Goal: Task Accomplishment & Management: Manage account settings

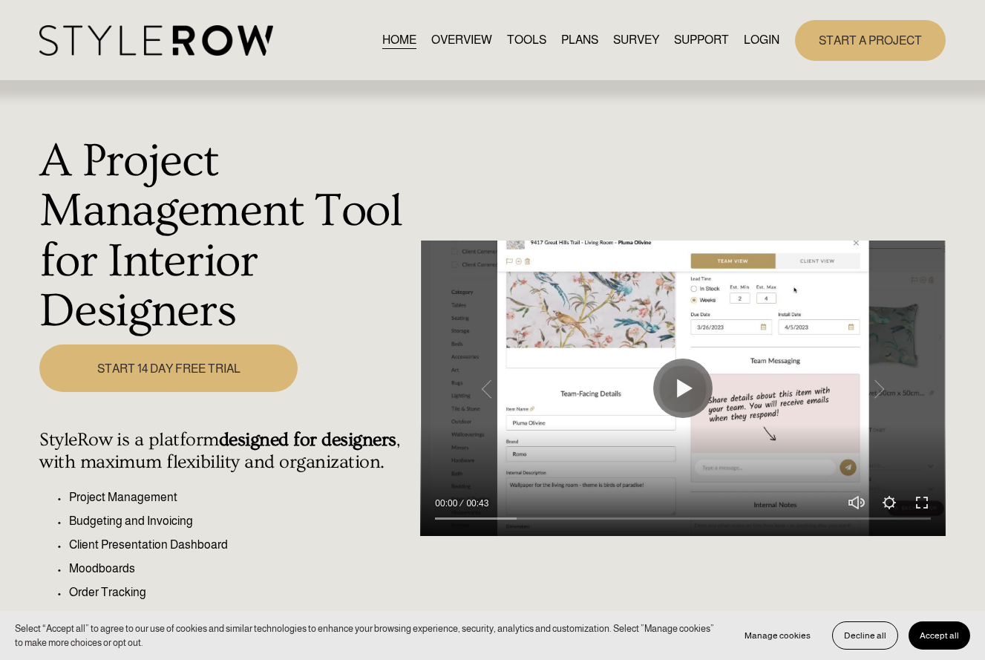
scroll to position [1, 0]
click at [768, 42] on link "LOGIN" at bounding box center [762, 40] width 36 height 20
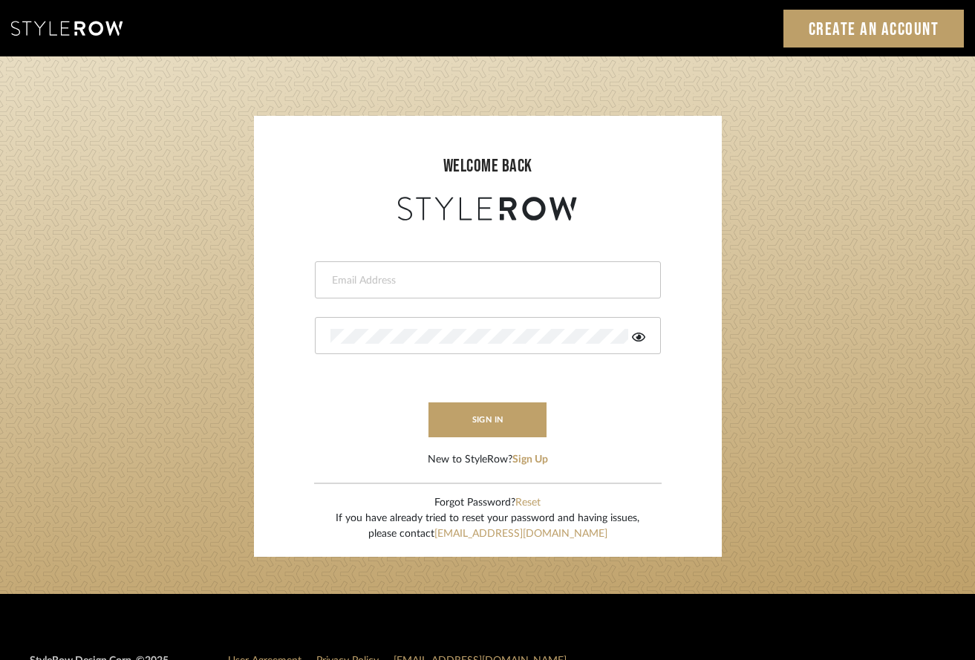
click at [398, 292] on div at bounding box center [488, 279] width 346 height 37
type input "aaron@hahnsellestudio.com"
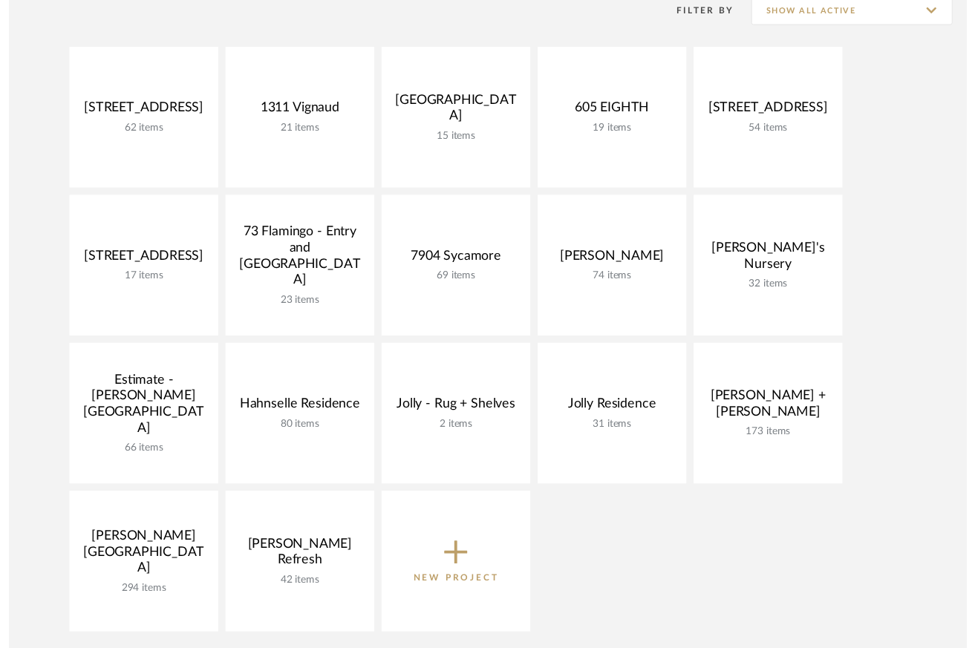
scroll to position [319, 0]
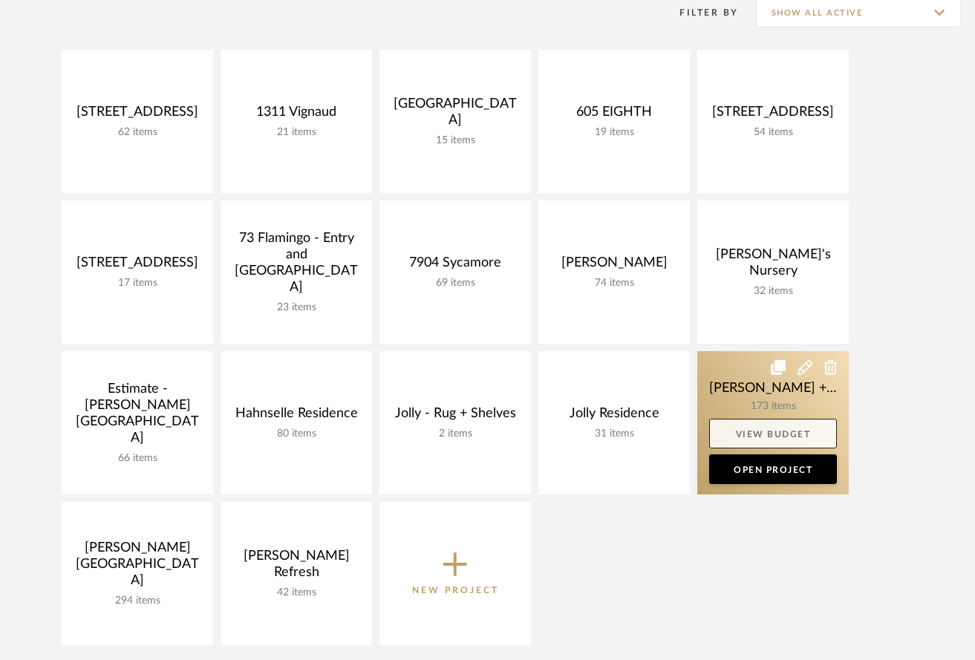
click at [760, 434] on link "View Budget" at bounding box center [773, 434] width 128 height 30
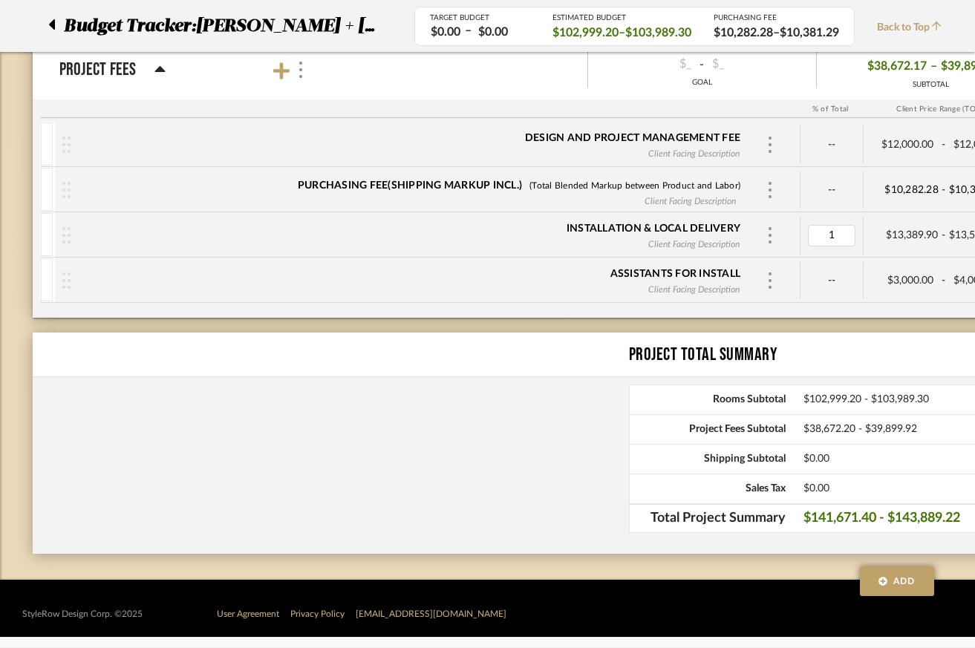
scroll to position [8799, 0]
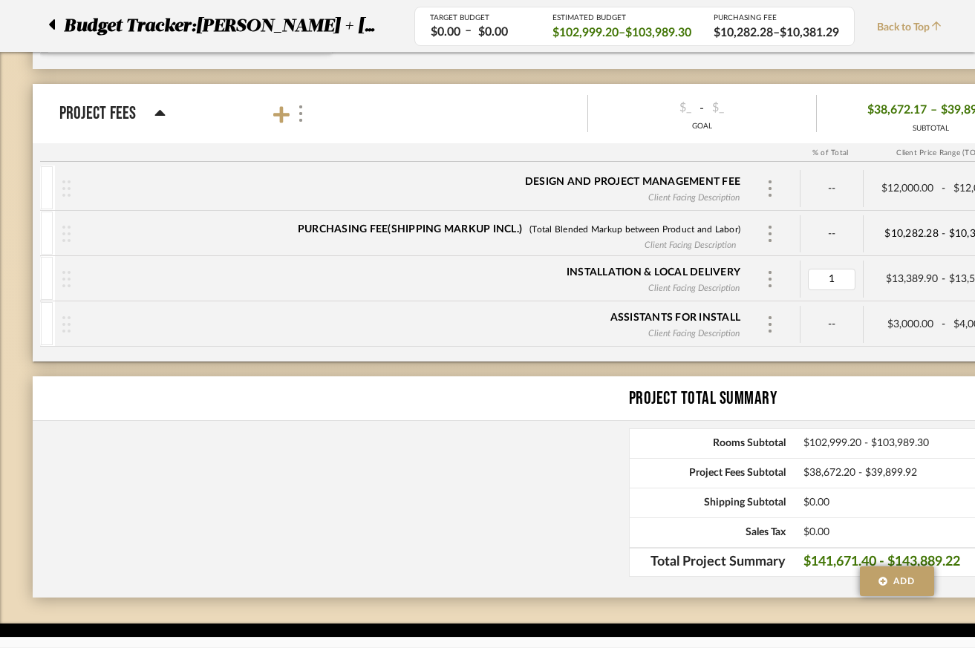
type input "14"
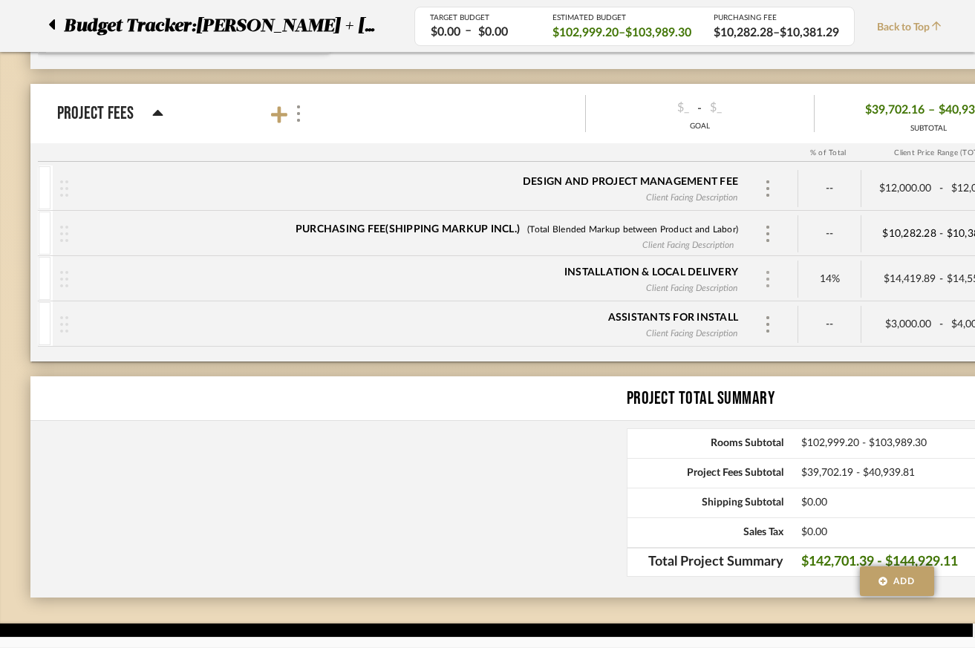
click at [767, 278] on img at bounding box center [767, 279] width 7 height 16
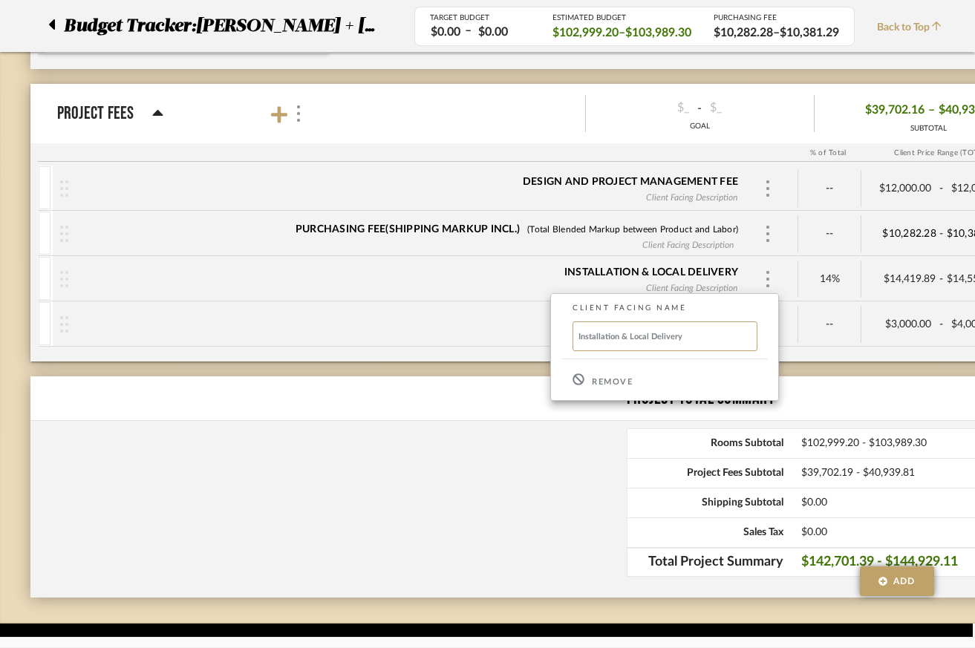
click at [616, 385] on p "Remove" at bounding box center [612, 382] width 41 height 10
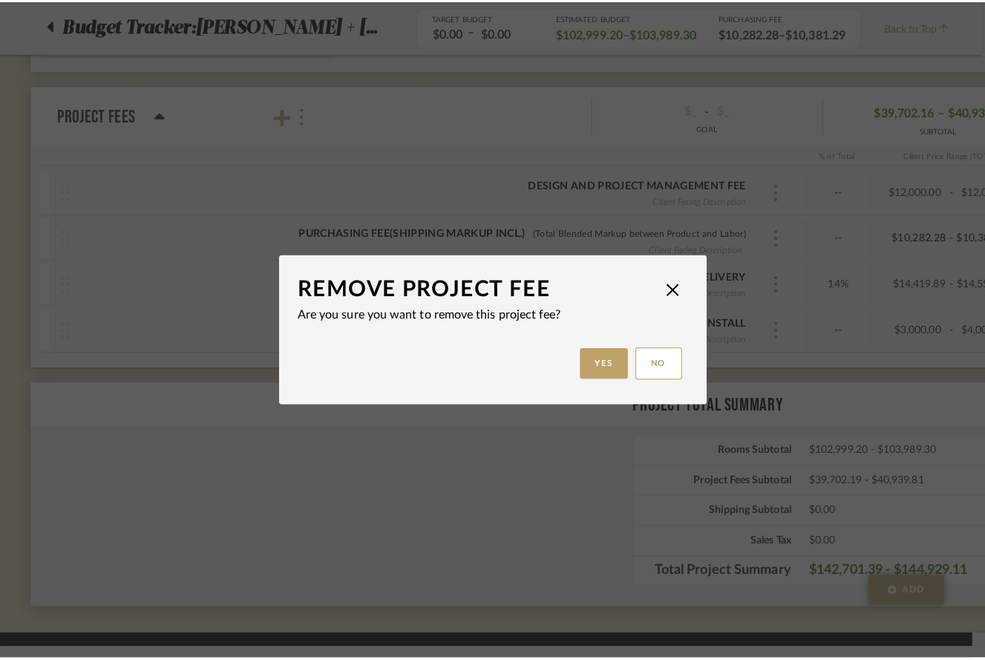
scroll to position [0, 0]
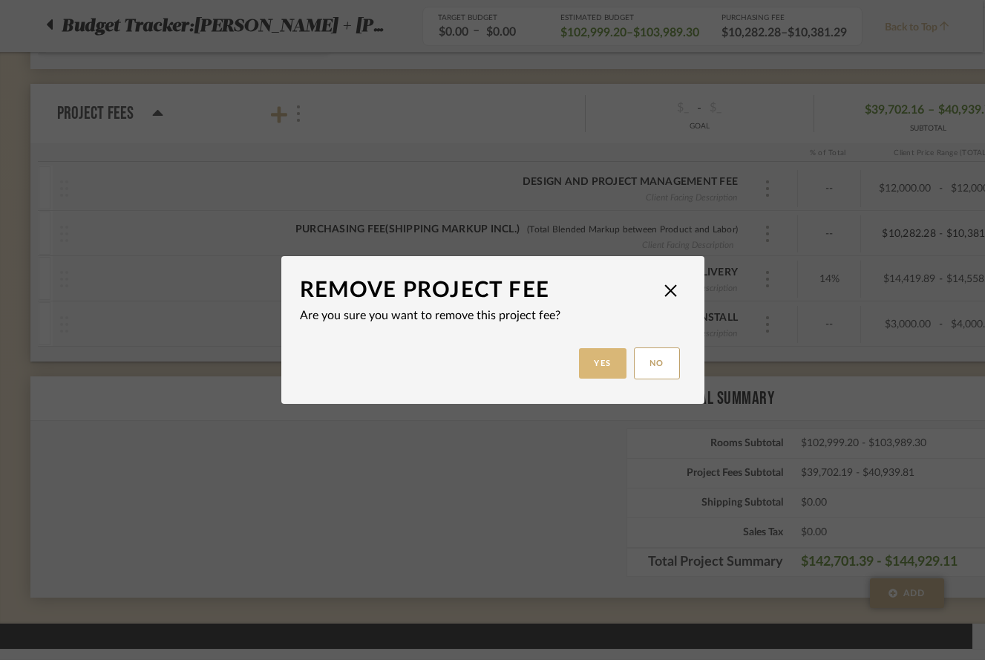
click at [601, 357] on button "Yes" at bounding box center [603, 363] width 48 height 30
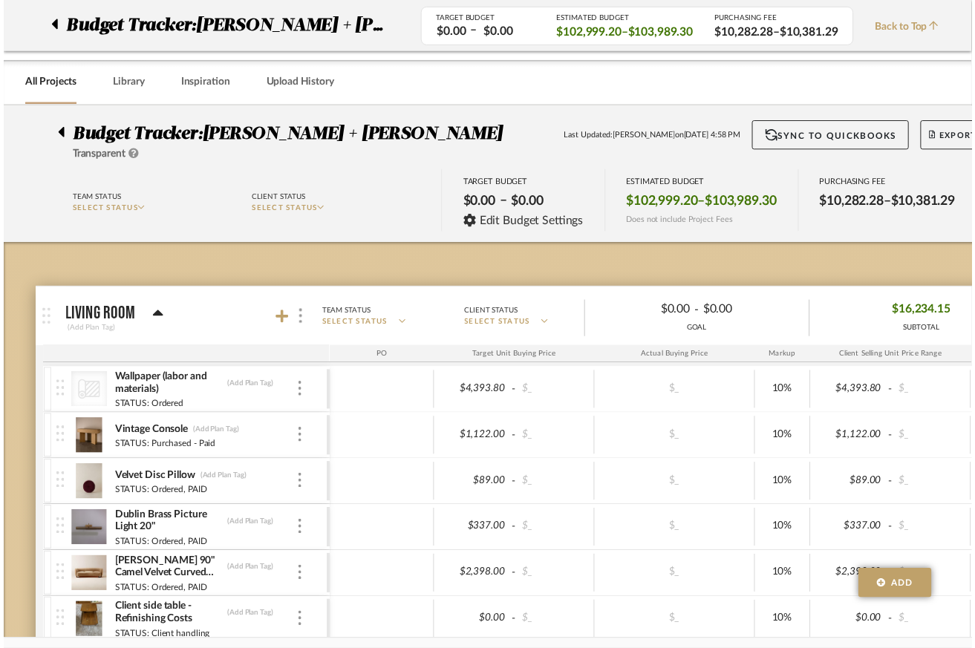
scroll to position [8799, 2]
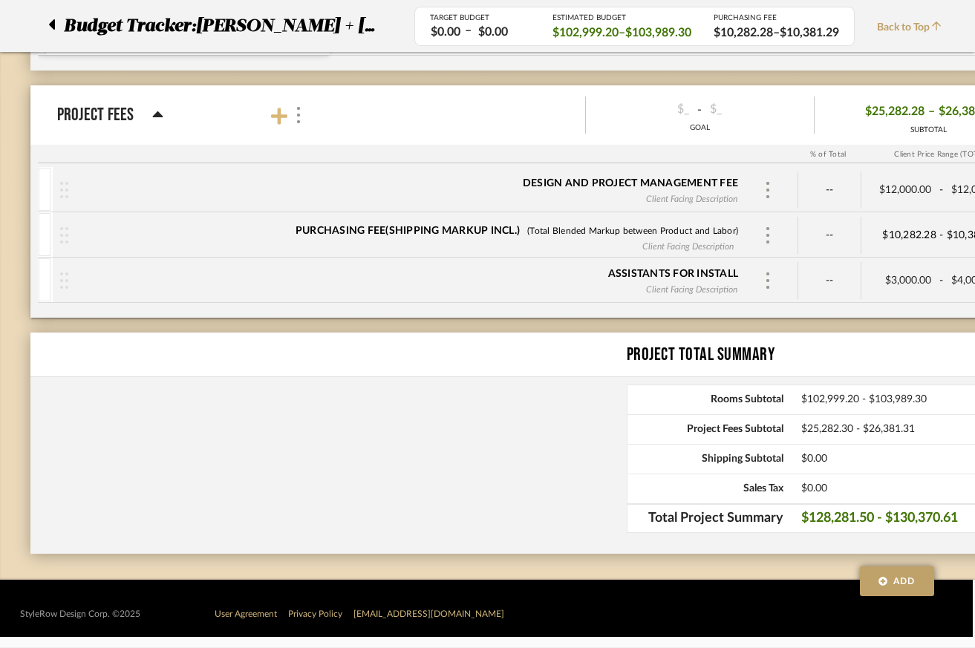
click at [279, 117] on icon at bounding box center [279, 116] width 16 height 16
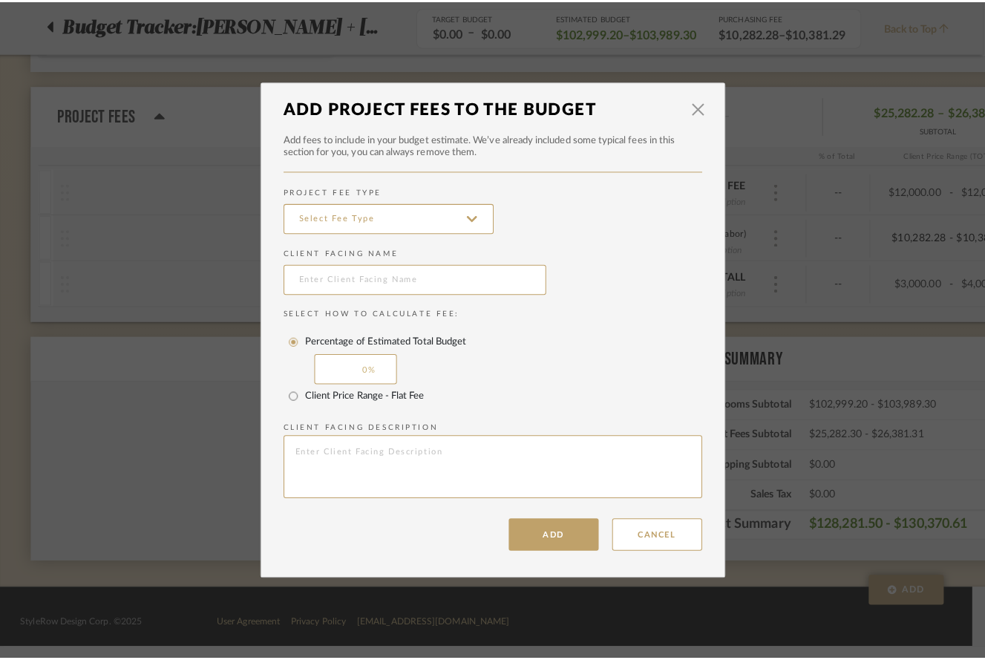
scroll to position [0, 0]
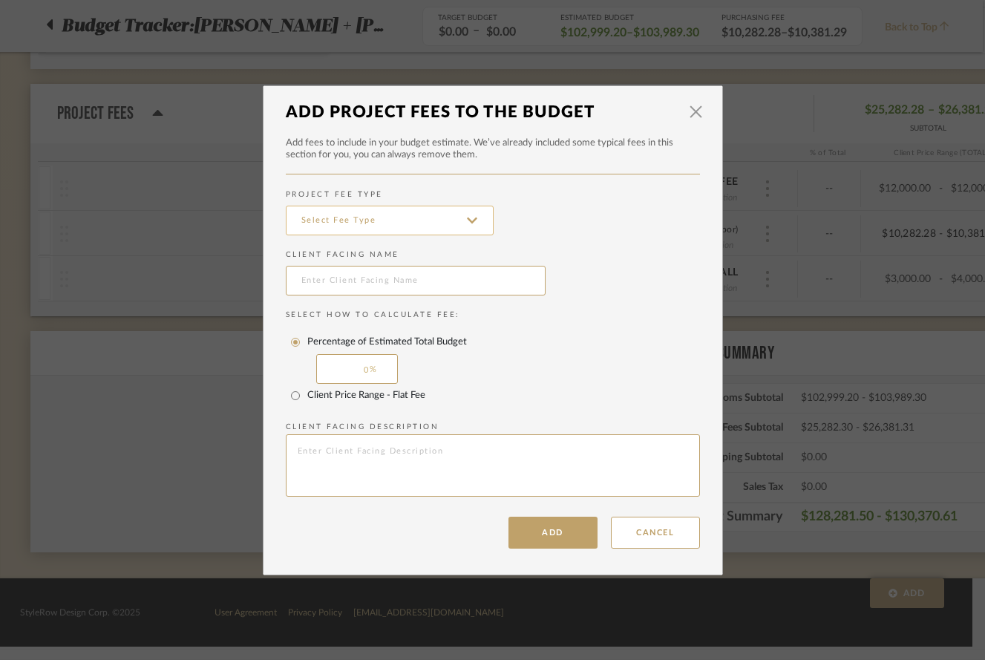
click at [363, 220] on input at bounding box center [390, 221] width 208 height 30
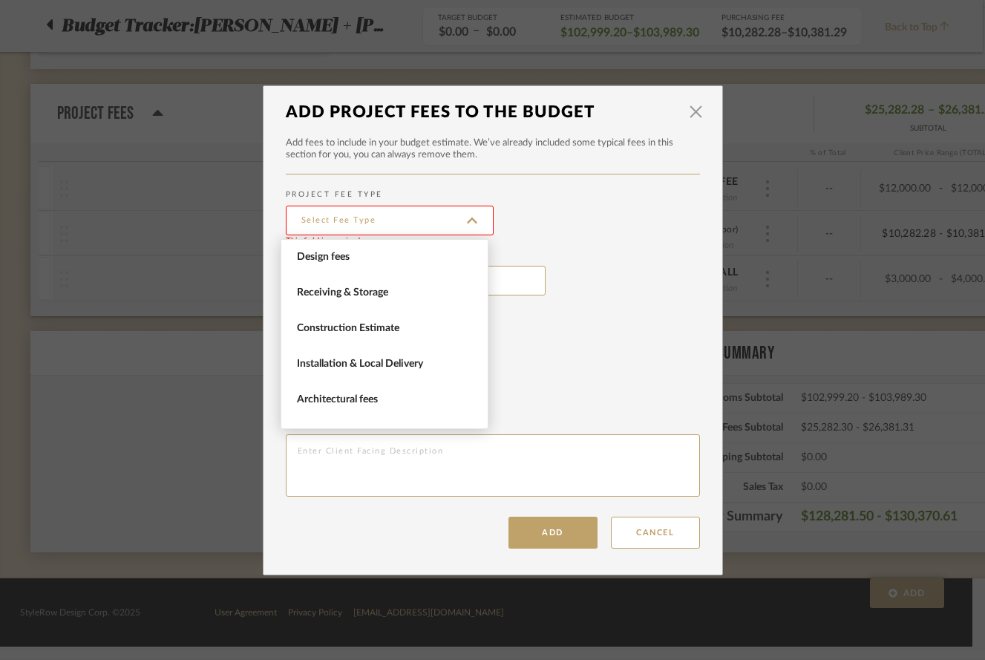
click at [400, 367] on span "Installation & Local Delivery" at bounding box center [386, 364] width 179 height 13
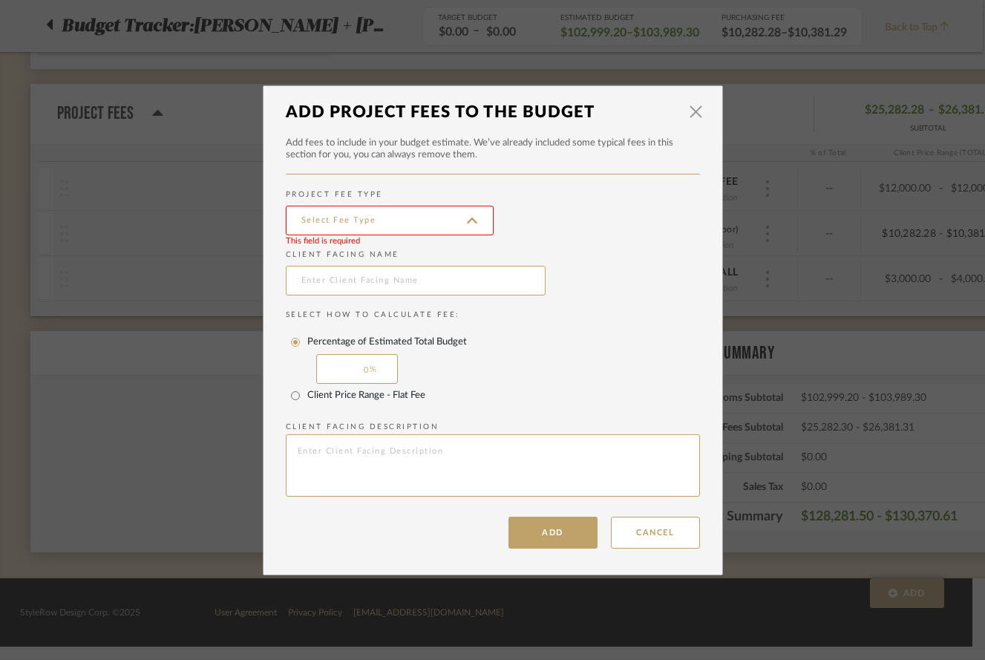
type input "Installation & Local Delivery"
click at [290, 394] on input "Client Price Range - Flat Fee" at bounding box center [296, 396] width 24 height 24
radio input "true"
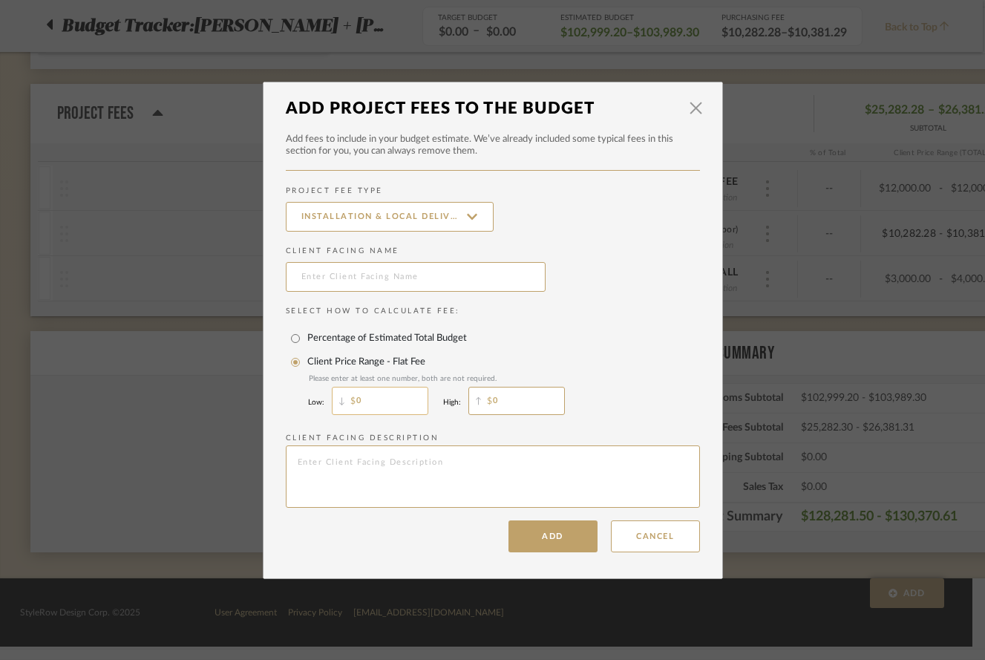
click at [388, 408] on input "0" at bounding box center [380, 401] width 97 height 28
drag, startPoint x: 410, startPoint y: 401, endPoint x: 339, endPoint y: 398, distance: 71.3
click at [339, 398] on div "14,791.02" at bounding box center [380, 401] width 97 height 36
type input "14,791.02"
click at [498, 399] on input "0" at bounding box center [517, 401] width 97 height 28
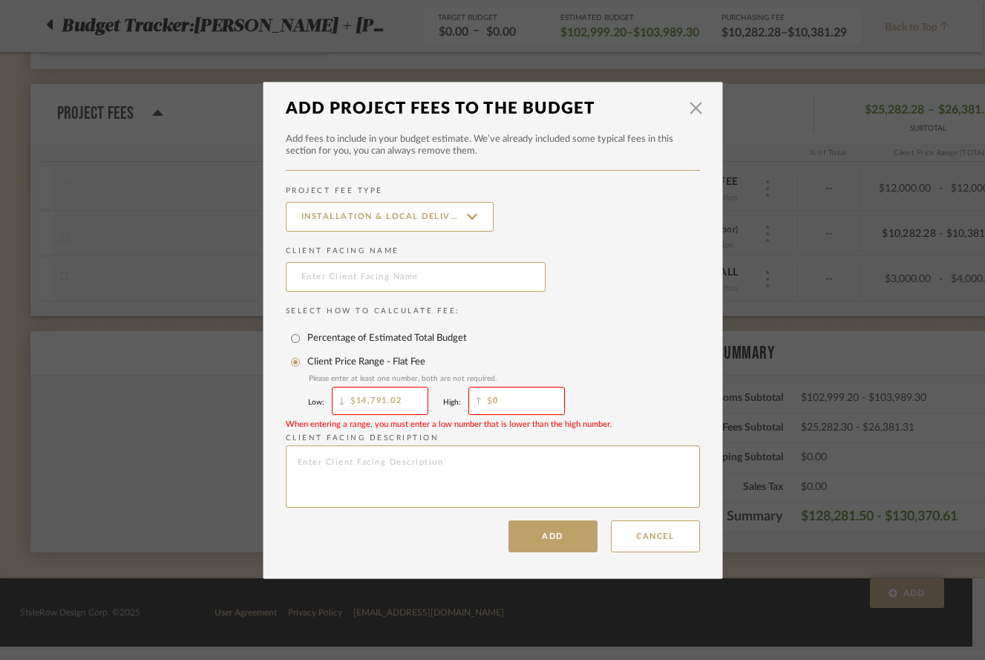
paste input "14,791.02"
type input "14,791.02"
click at [552, 540] on button "Add" at bounding box center [553, 537] width 89 height 32
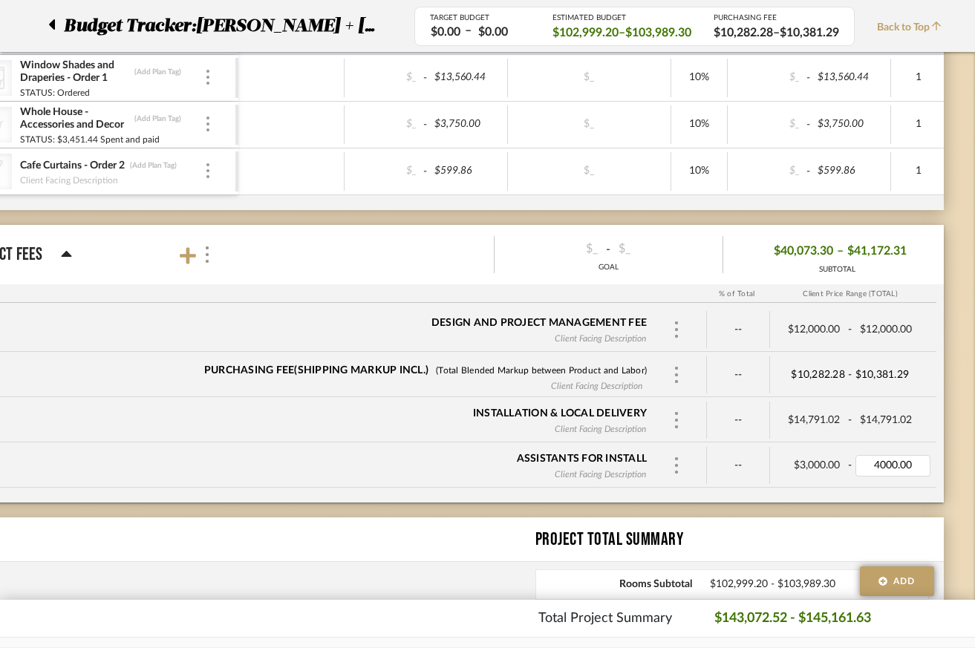
scroll to position [8658, 94]
type input "3000"
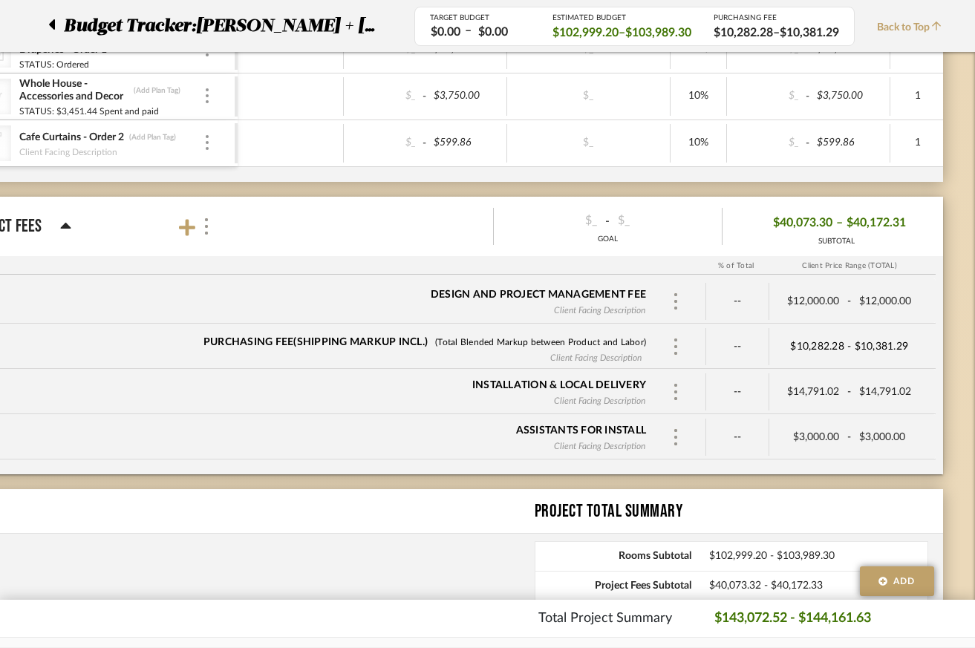
scroll to position [8687, 94]
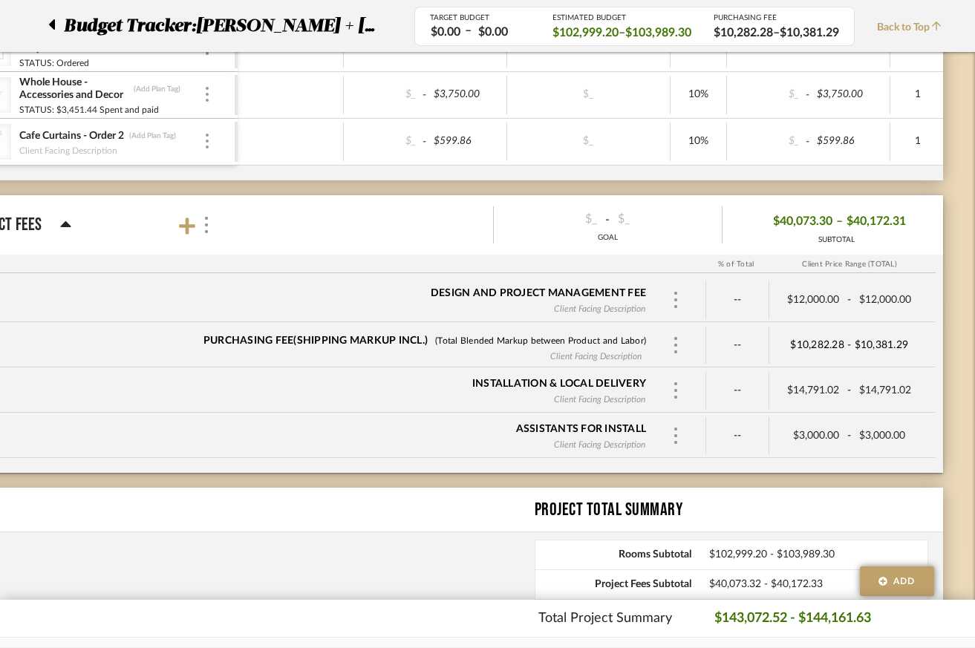
click at [704, 493] on div "Project Total Summary" at bounding box center [440, 510] width 1005 height 45
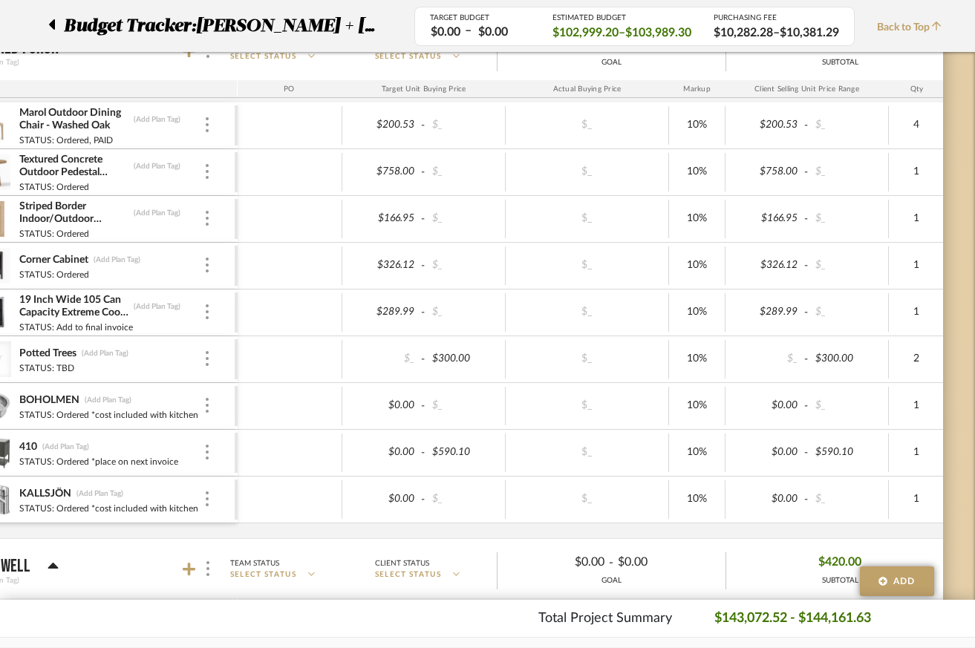
scroll to position [3575, 94]
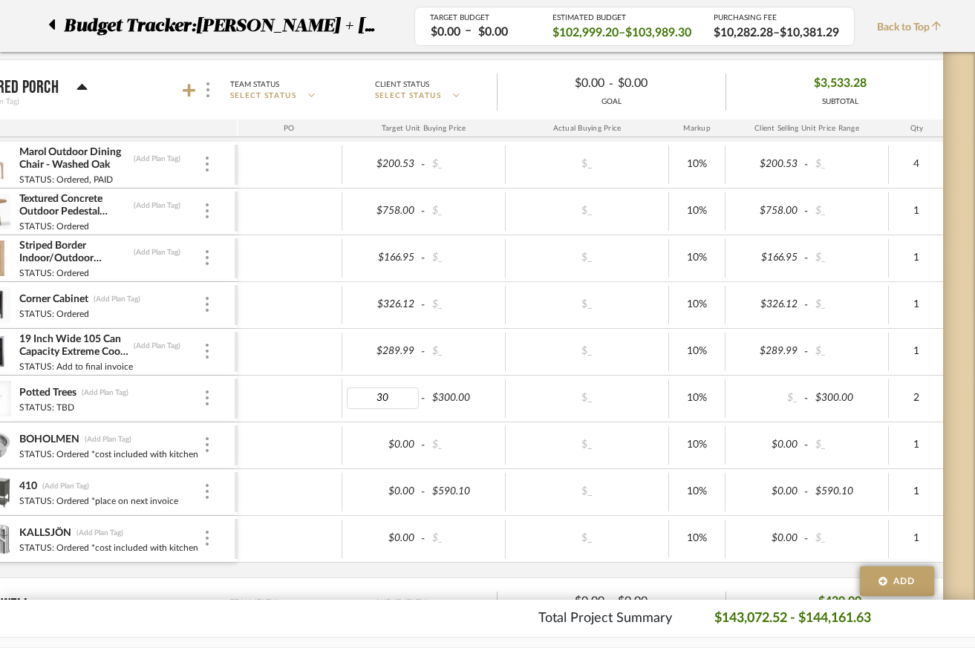
type input "300"
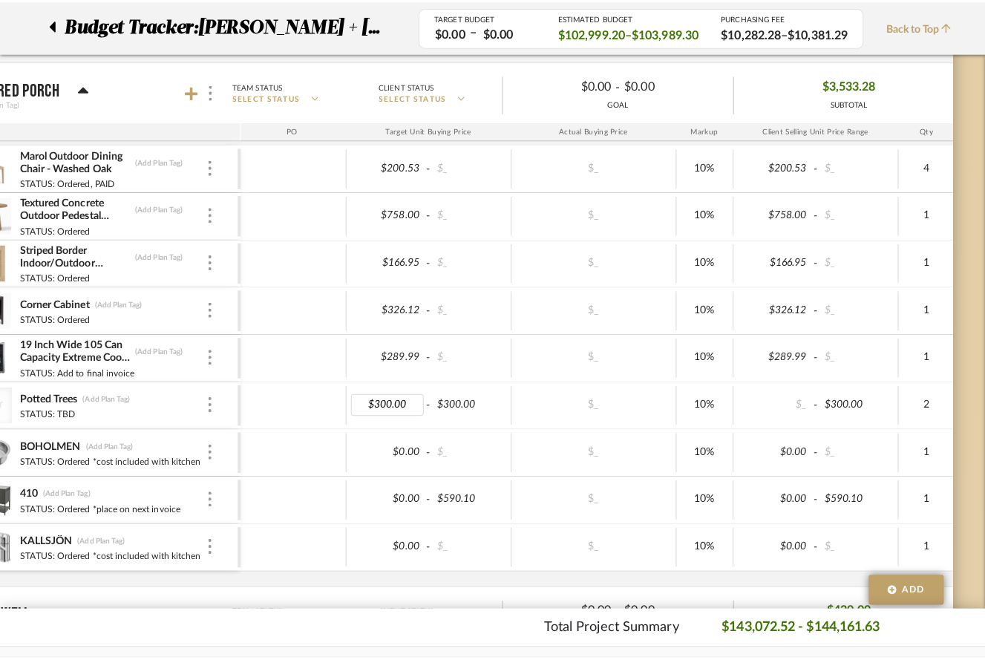
scroll to position [0, 0]
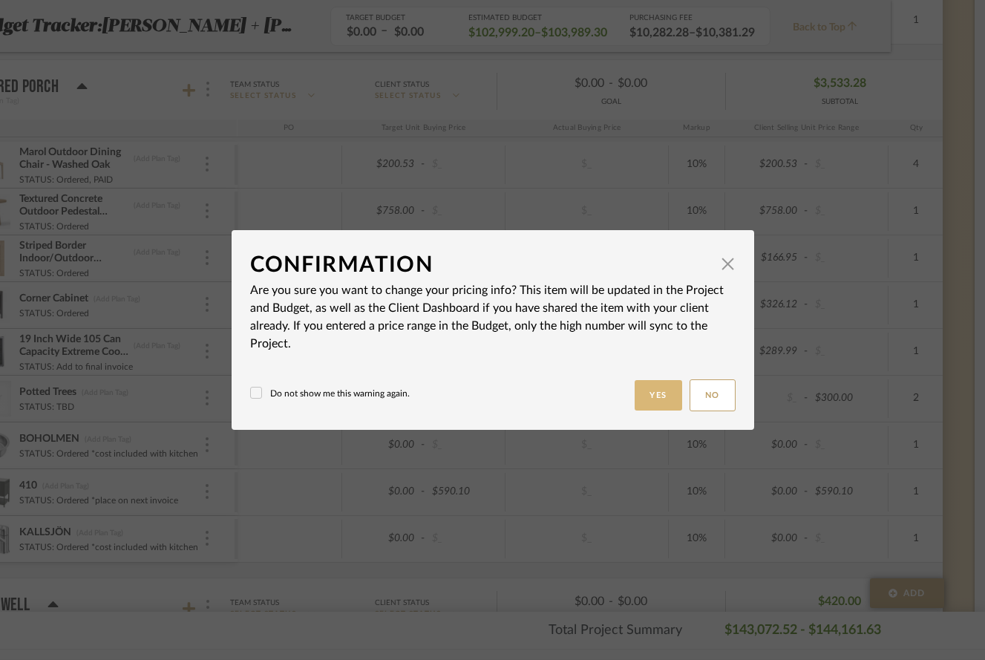
click at [638, 394] on button "Yes" at bounding box center [659, 395] width 48 height 30
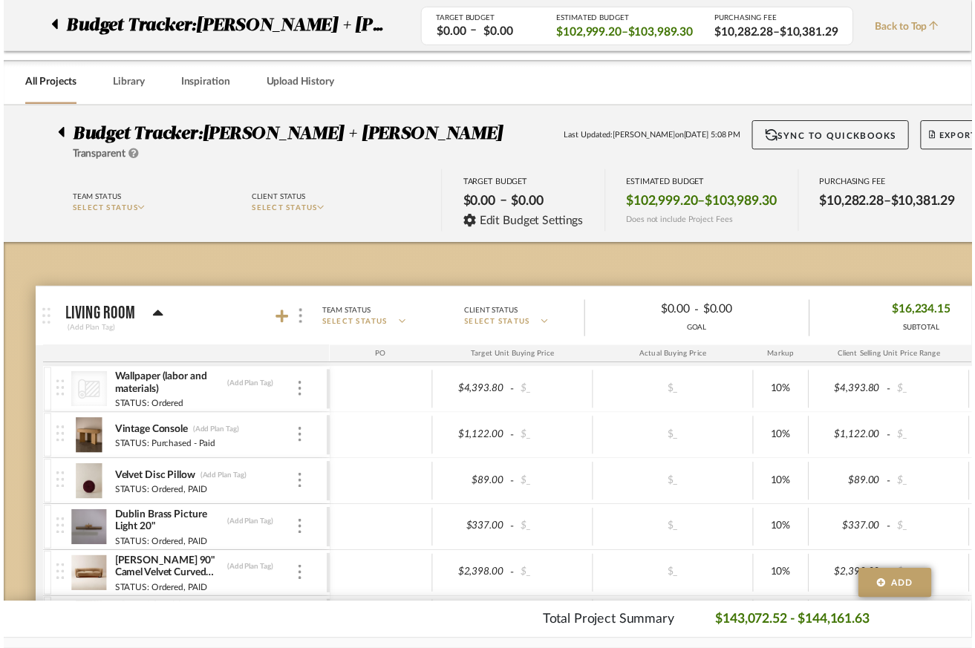
scroll to position [3575, 94]
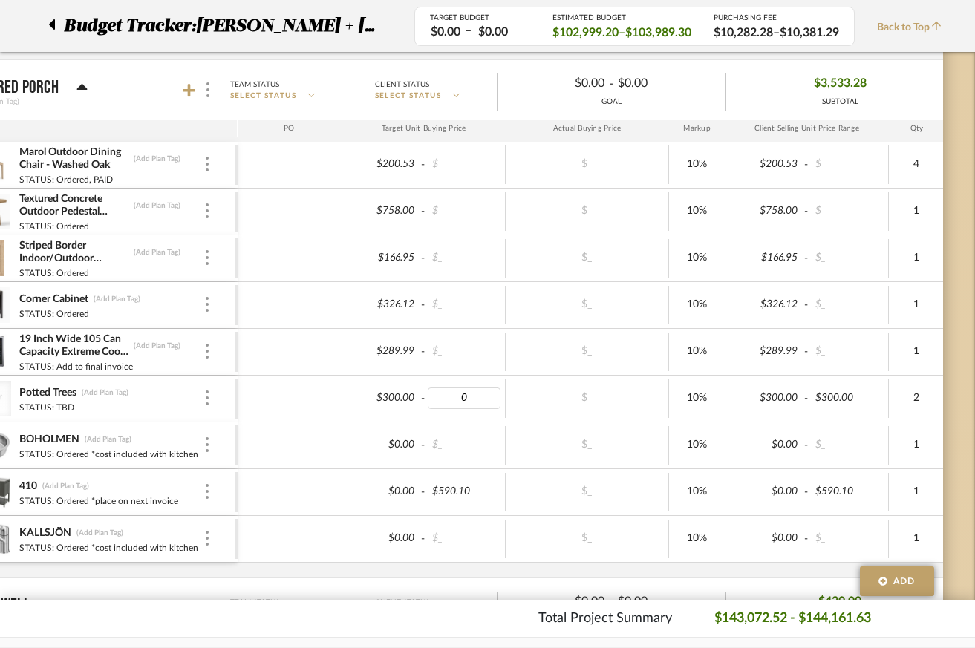
type input "$0.00"
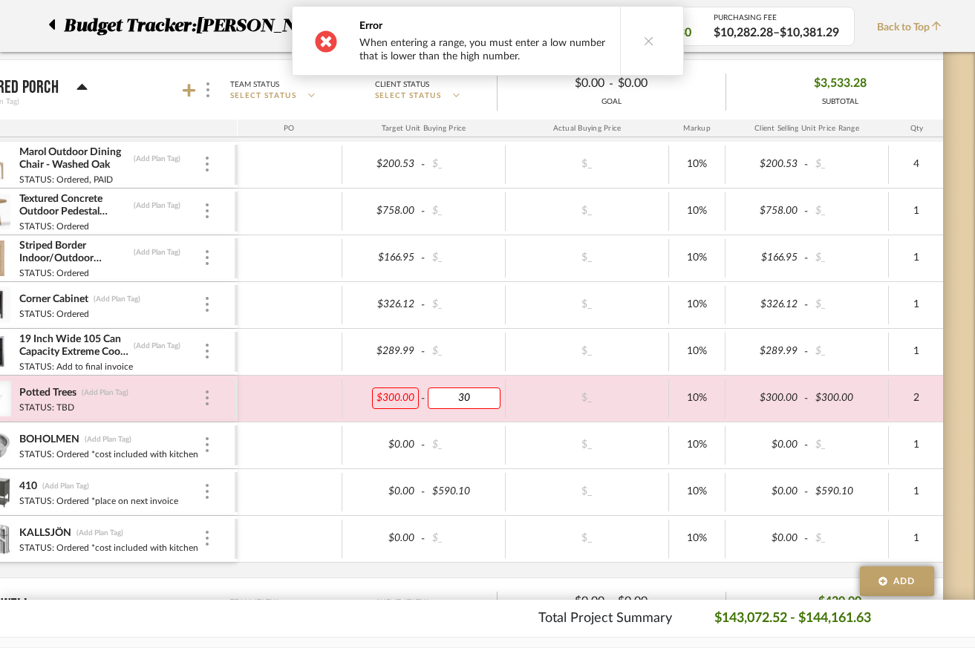
type input "301"
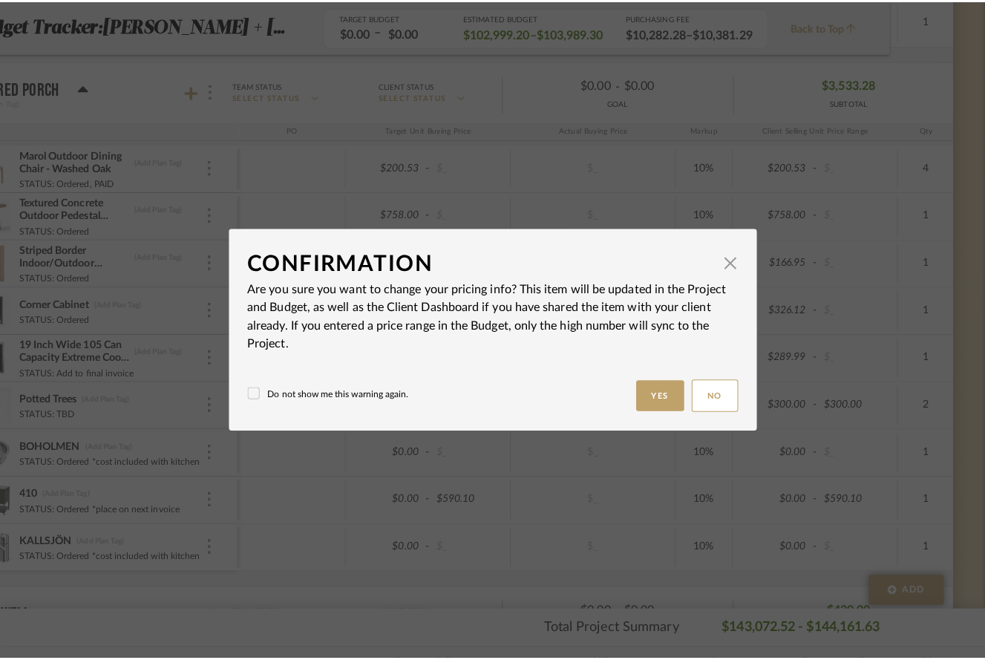
scroll to position [0, 0]
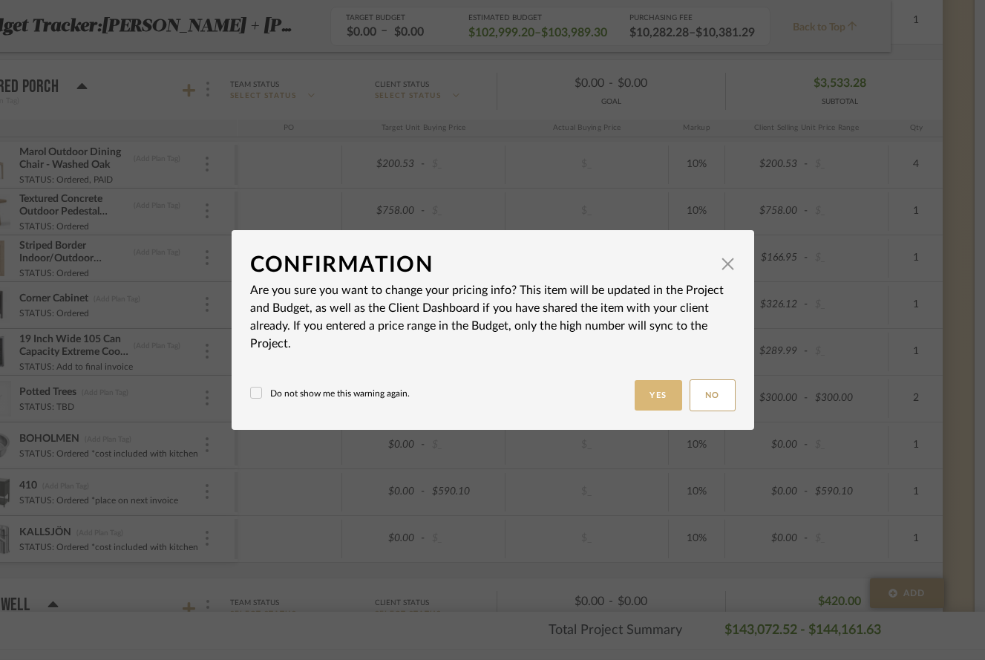
click at [656, 397] on button "Yes" at bounding box center [659, 395] width 48 height 30
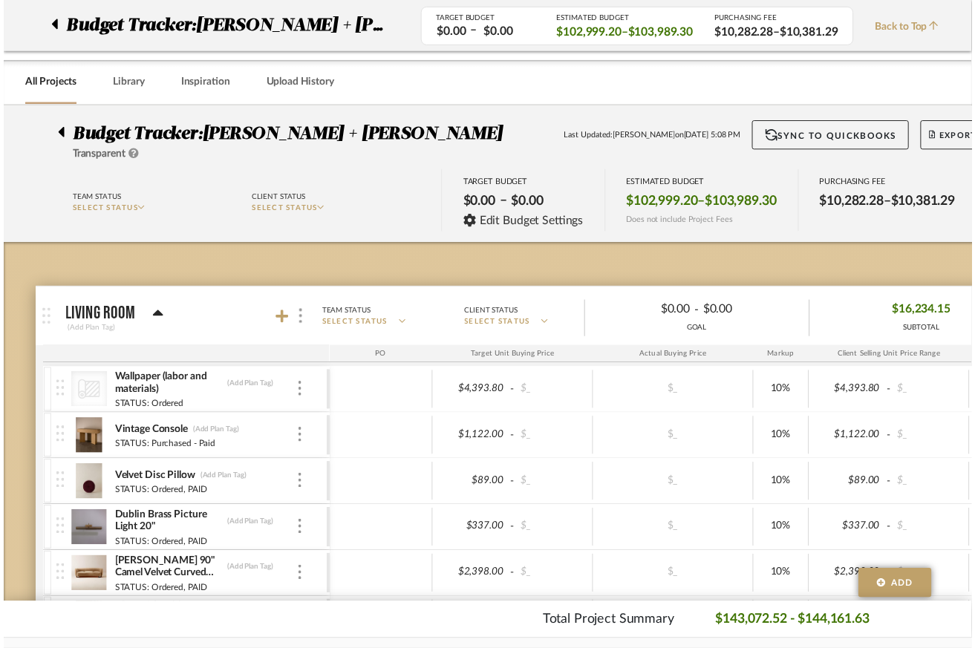
scroll to position [3575, 94]
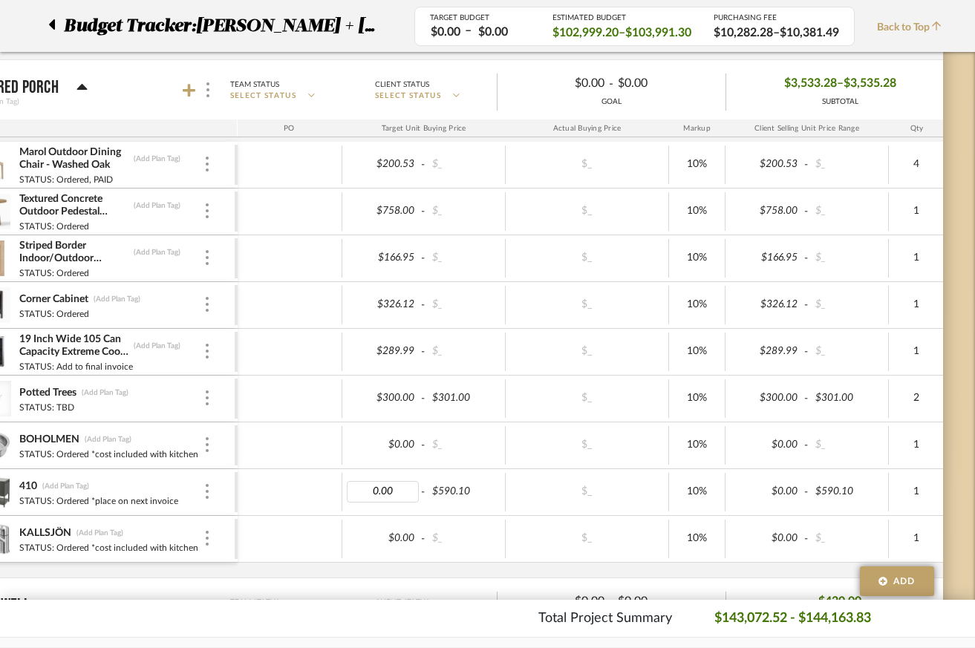
type input "590.10"
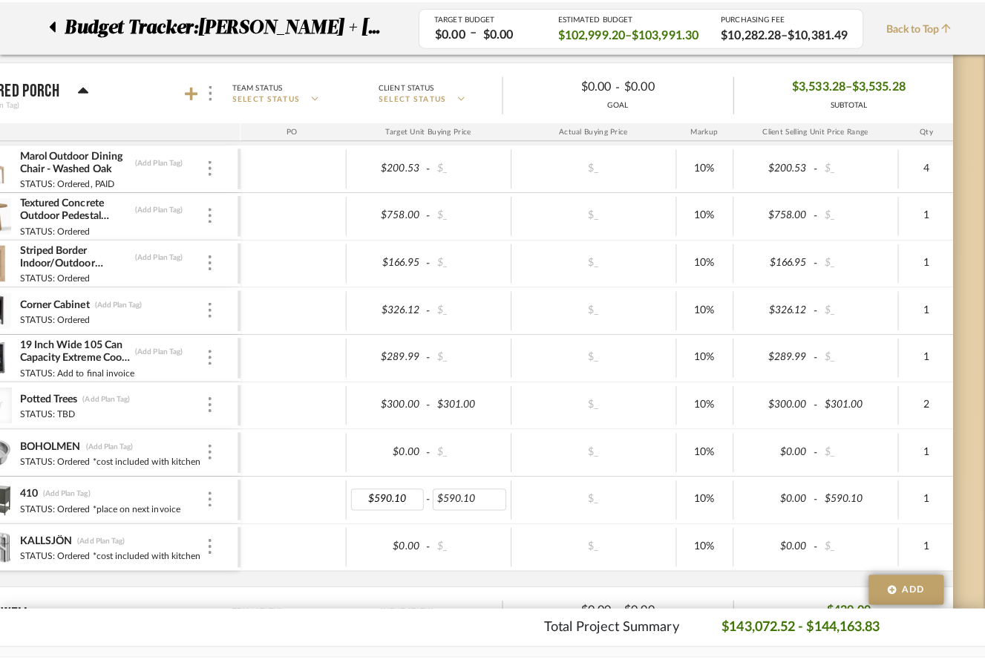
scroll to position [0, 0]
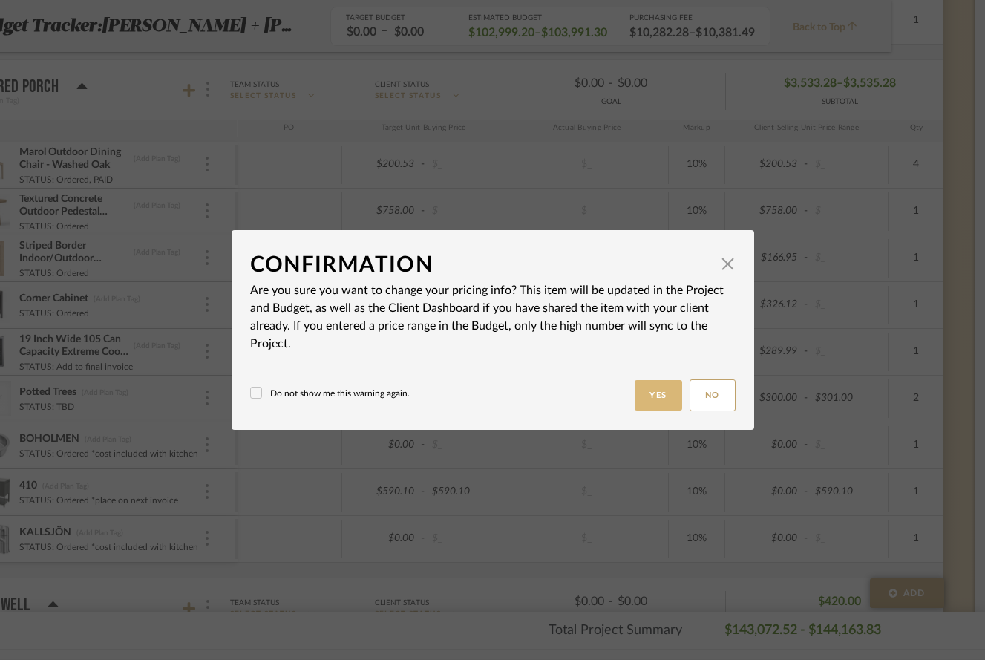
click at [667, 396] on button "Yes" at bounding box center [659, 395] width 48 height 30
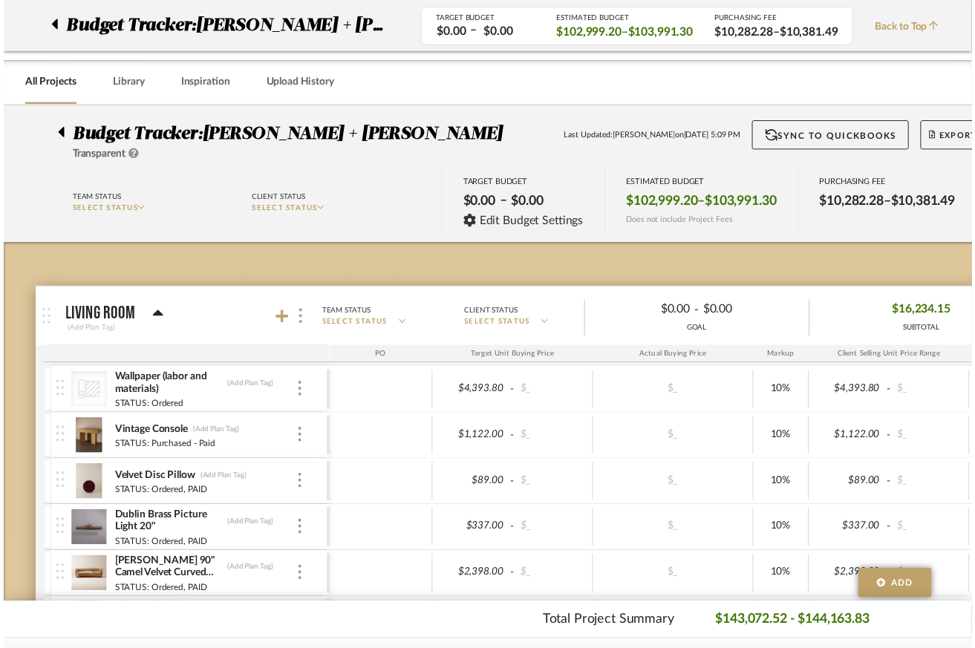
scroll to position [3575, 94]
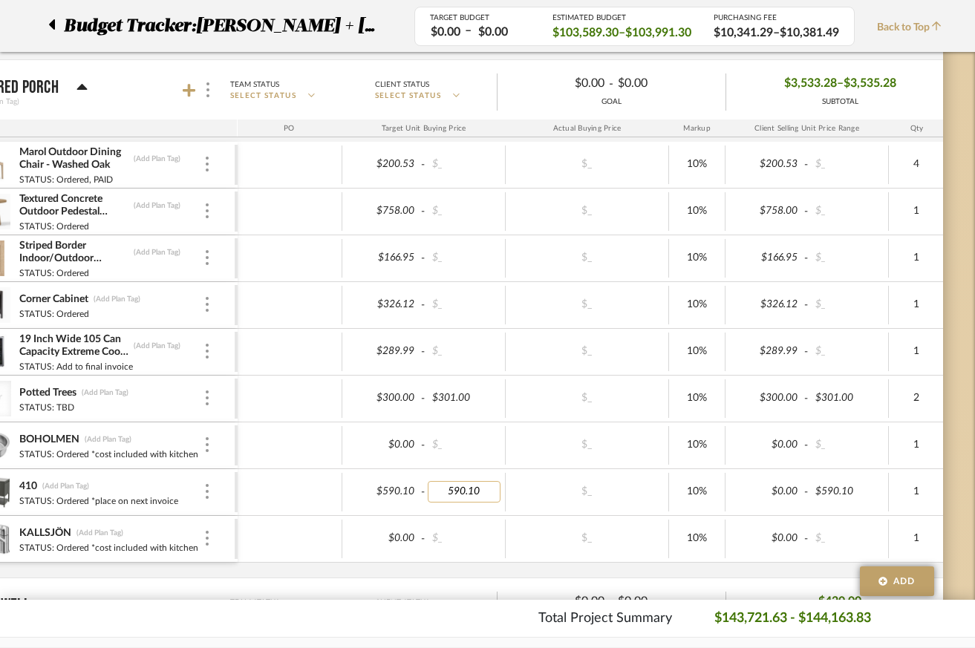
click at [484, 493] on input "590.10" at bounding box center [464, 492] width 73 height 22
type input "590.11"
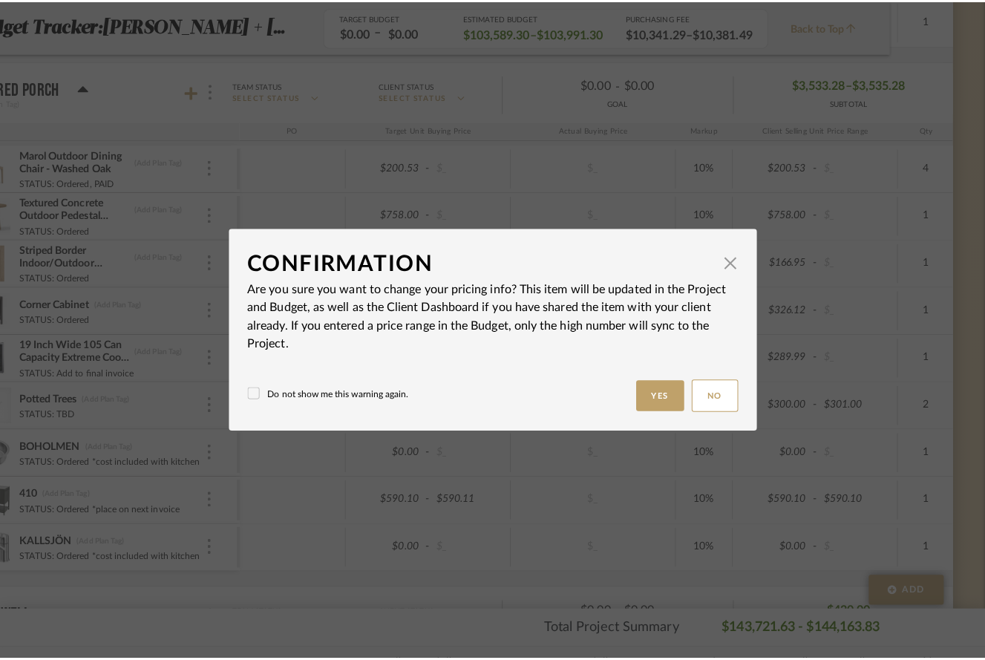
scroll to position [0, 0]
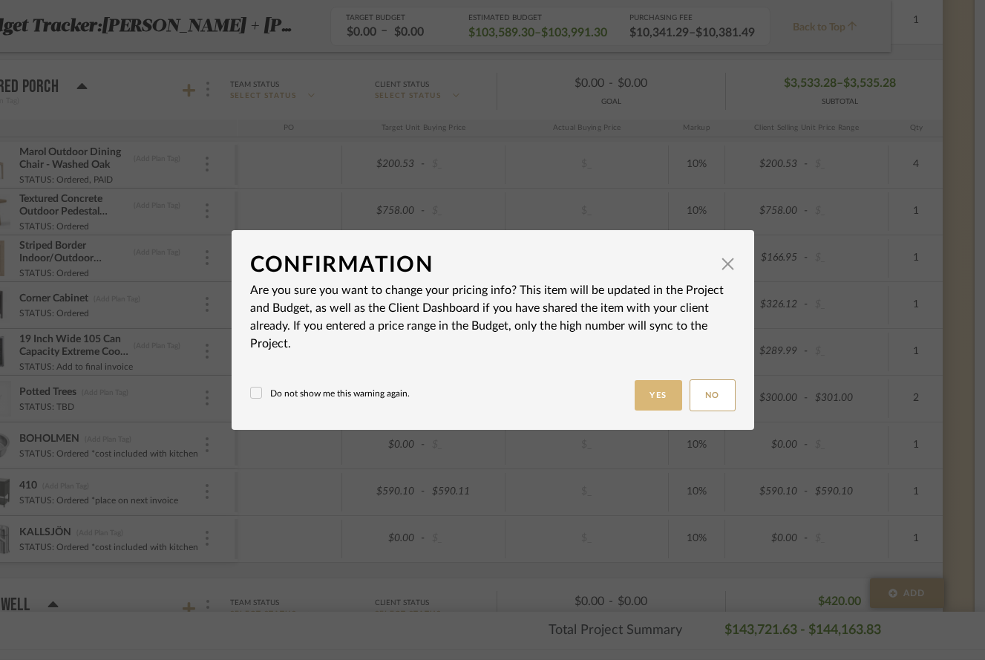
click at [655, 399] on button "Yes" at bounding box center [659, 395] width 48 height 30
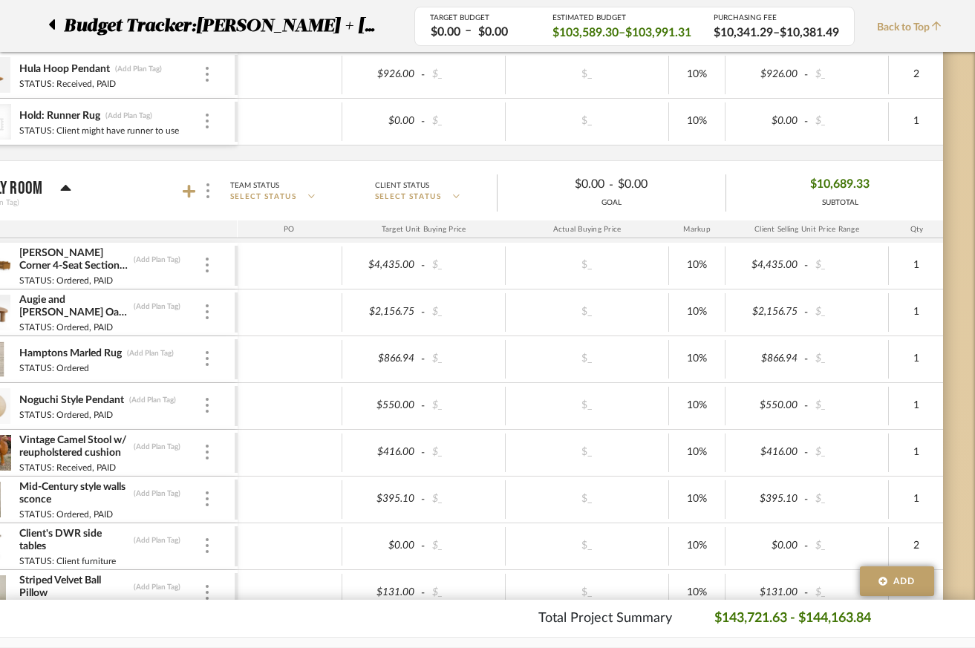
scroll to position [1825, 94]
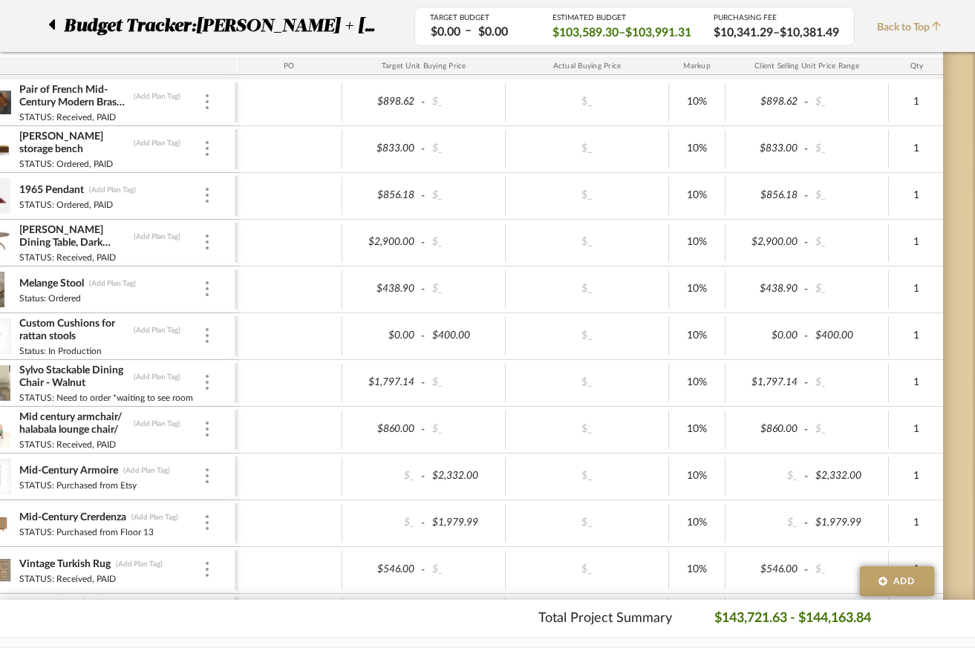
click at [144, 466] on div "Mid-Century Armoire (Add Plan Tag) STATUS: Purchased from Etsy" at bounding box center [111, 477] width 185 height 46
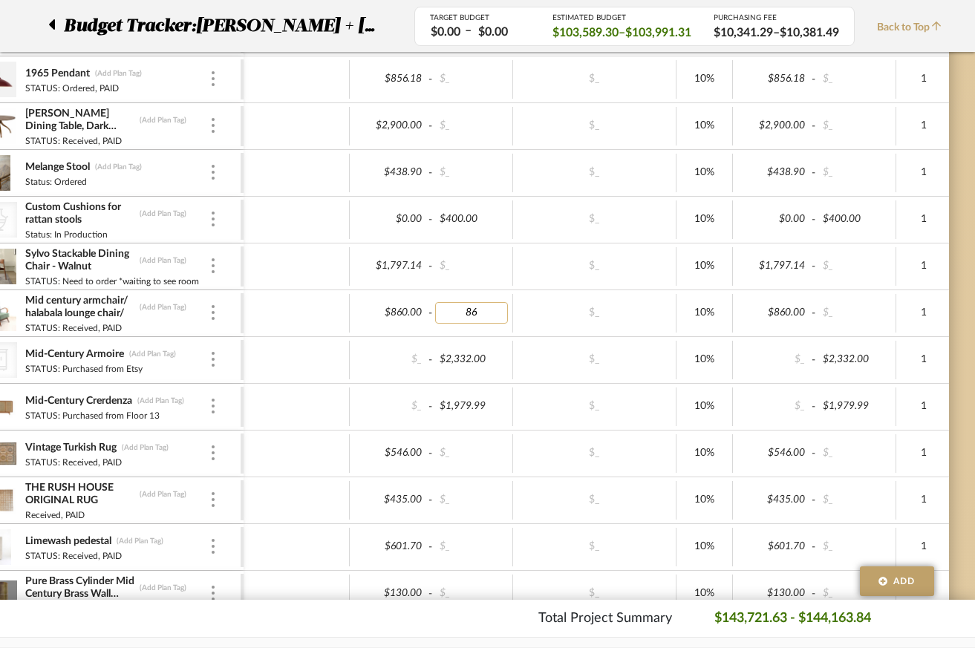
type input "860"
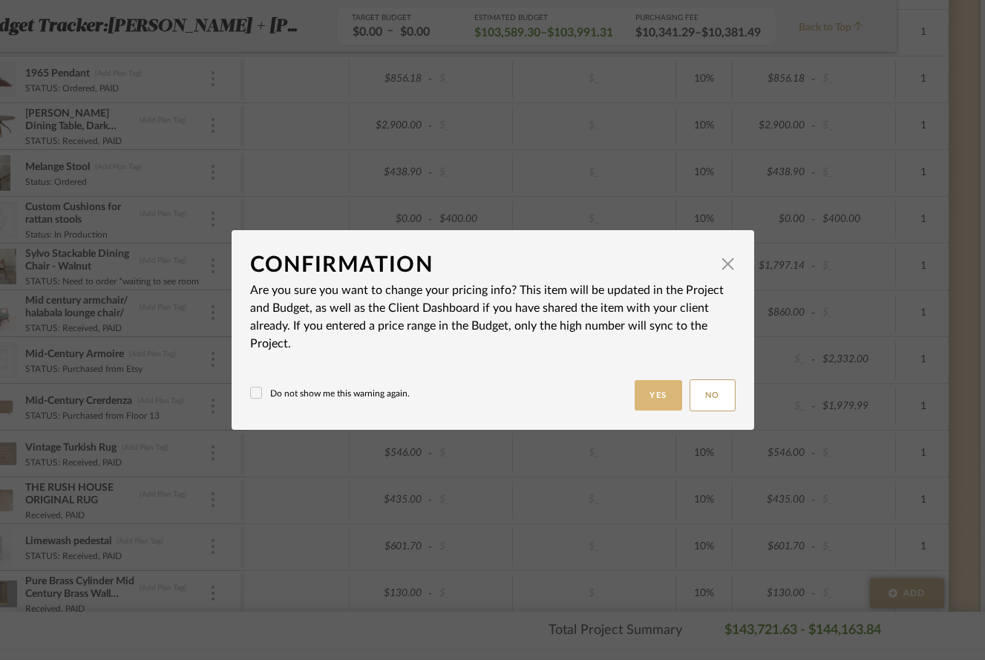
click at [641, 394] on button "Yes" at bounding box center [659, 395] width 48 height 30
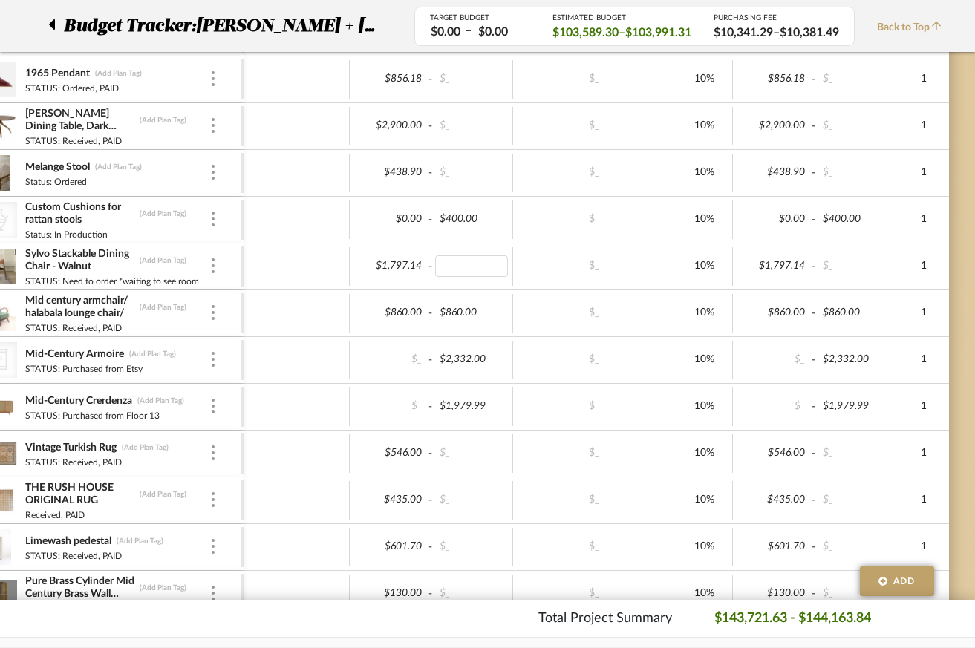
type input "1797.14"
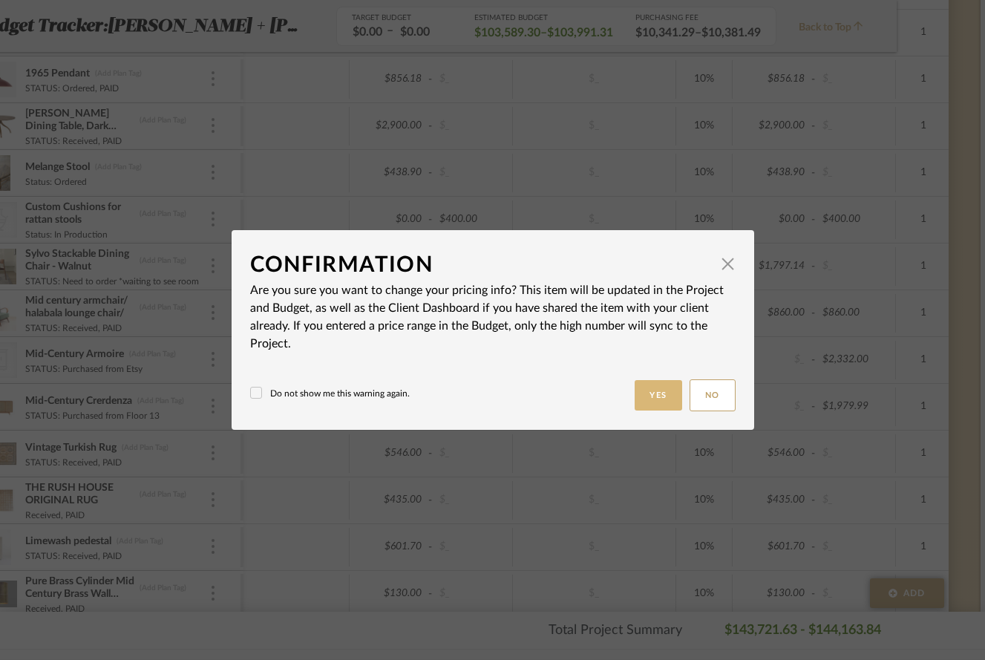
click at [645, 399] on button "Yes" at bounding box center [659, 395] width 48 height 30
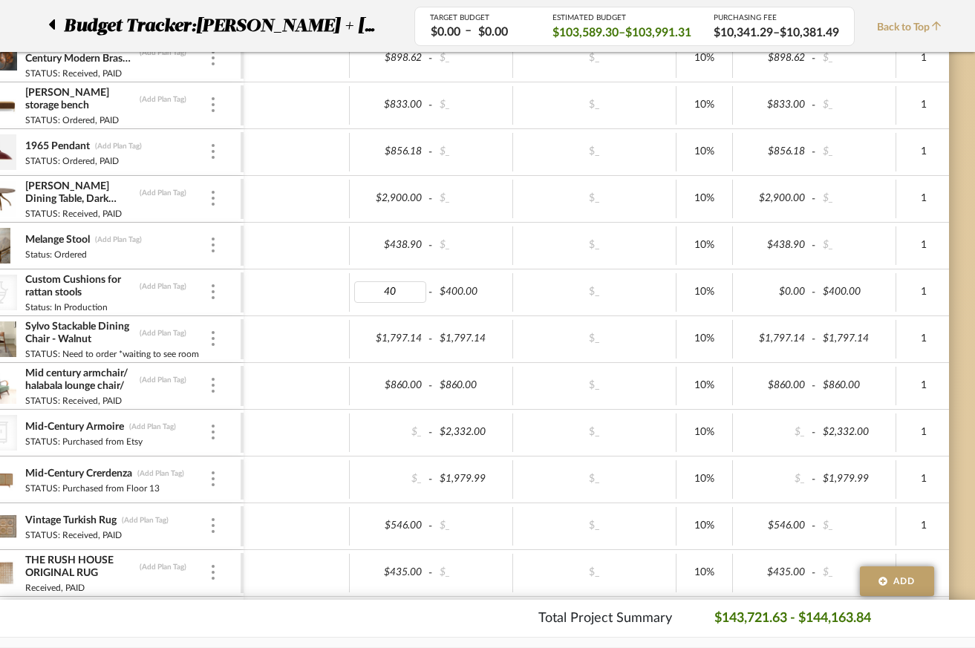
type input "400"
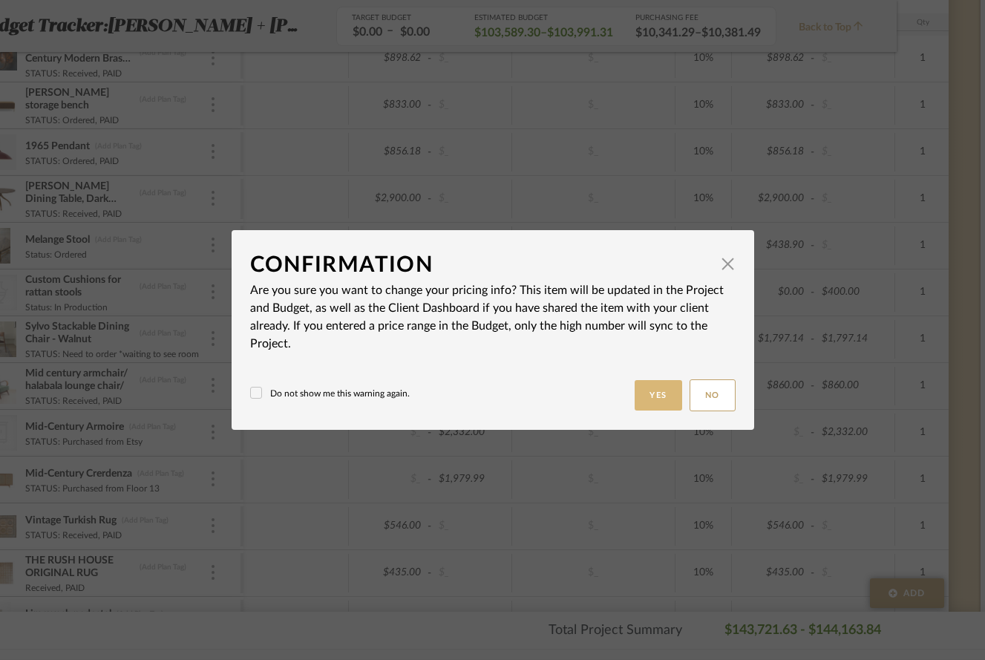
click at [662, 389] on button "Yes" at bounding box center [659, 395] width 48 height 30
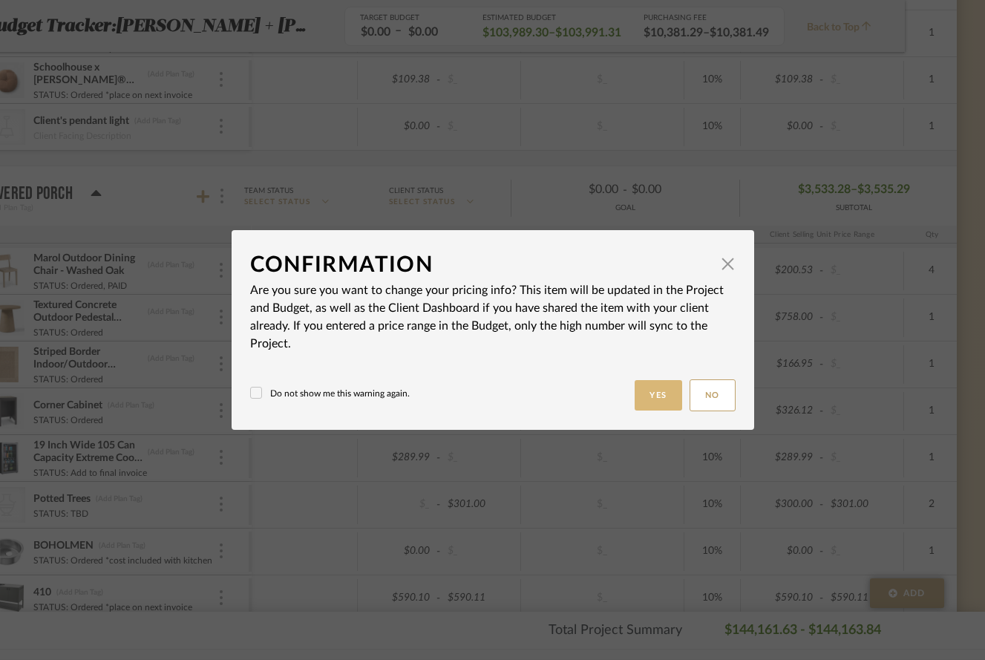
click at [658, 391] on button "Yes" at bounding box center [659, 395] width 48 height 30
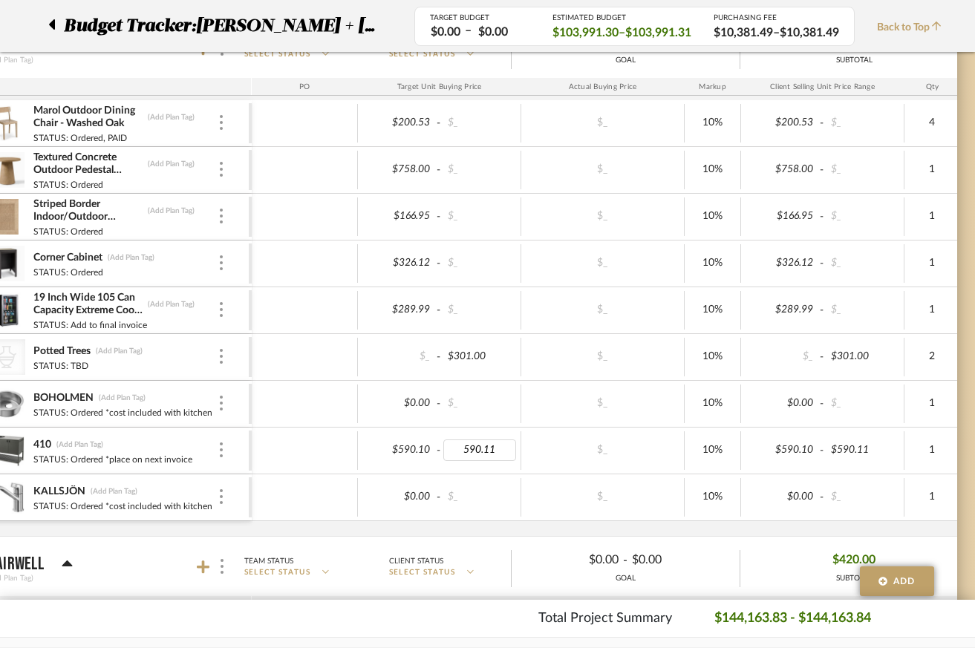
type input "590.10"
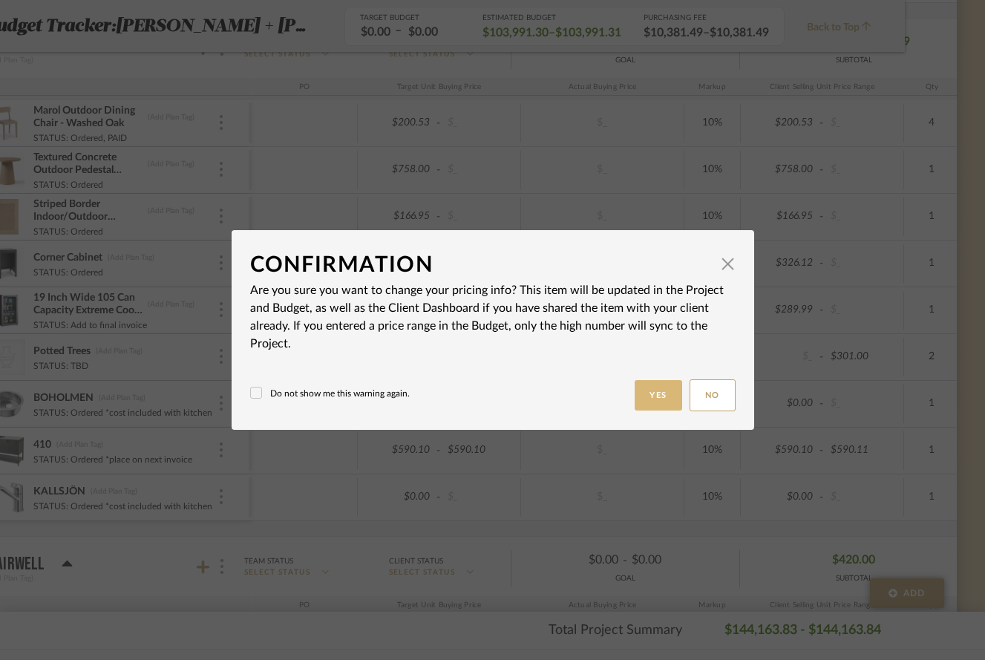
click at [663, 398] on button "Yes" at bounding box center [659, 395] width 48 height 30
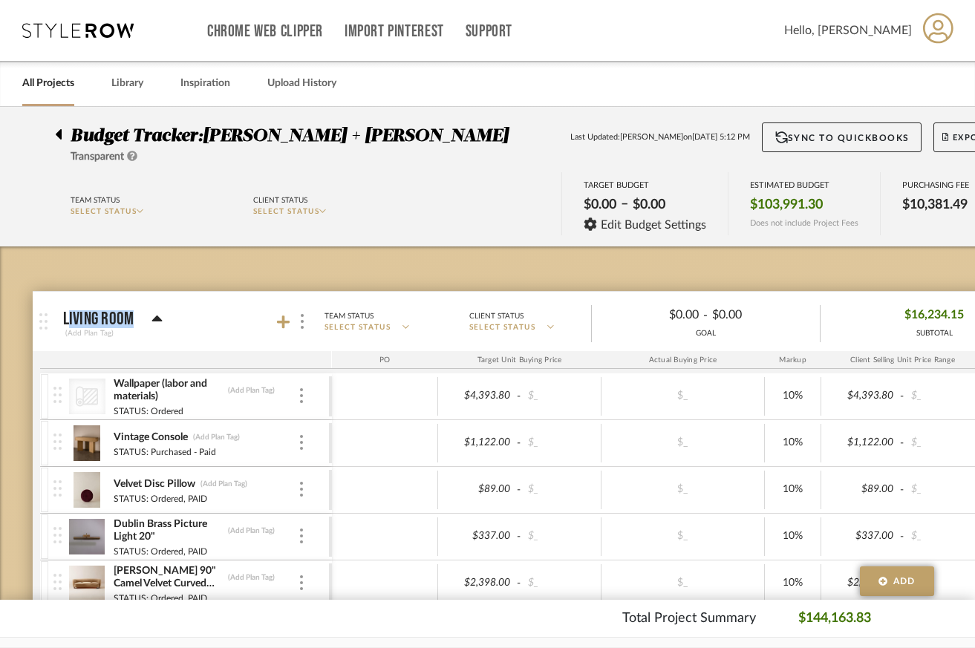
drag, startPoint x: 113, startPoint y: 264, endPoint x: -7, endPoint y: 258, distance: 120.4
click at [0, 258] on html "Chrome Web Clipper Import Pinterest Support All Projects Library Inspiration Up…" at bounding box center [487, 324] width 975 height 648
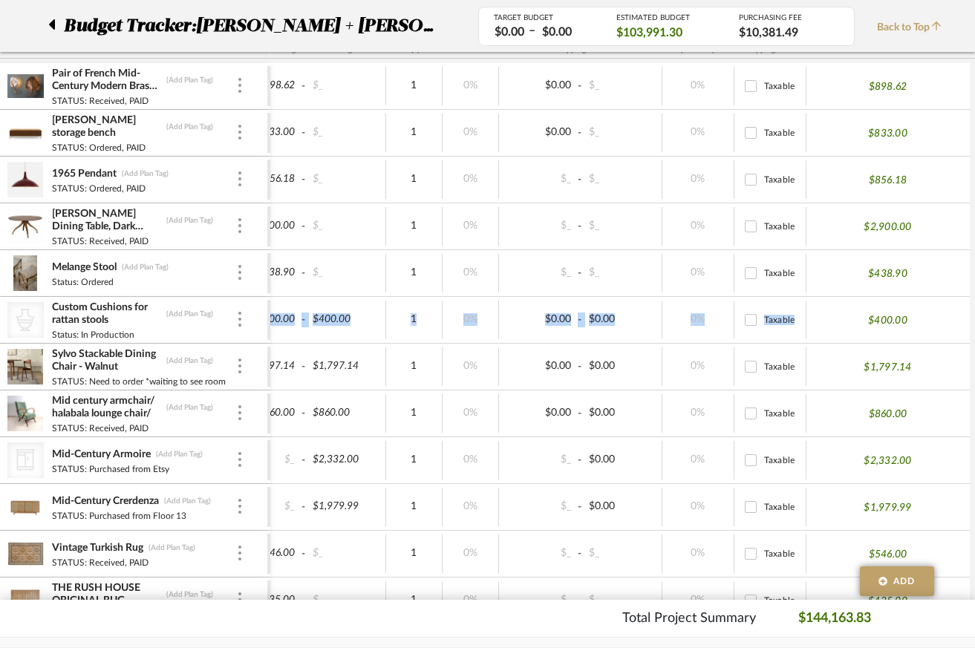
scroll to position [1016, 94]
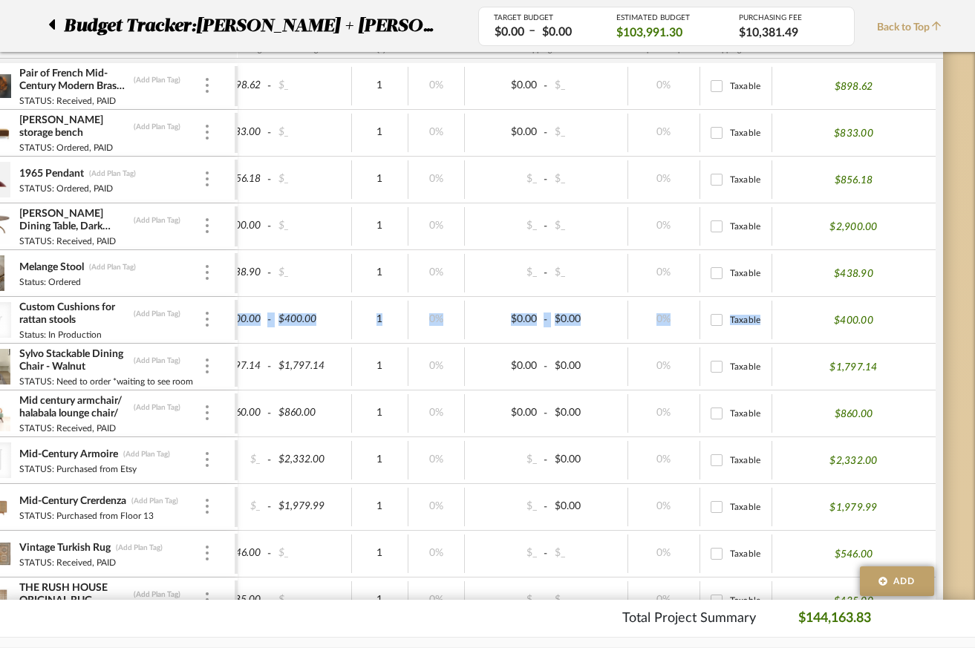
drag, startPoint x: 686, startPoint y: 297, endPoint x: 1003, endPoint y: 302, distance: 317.1
drag, startPoint x: 949, startPoint y: 310, endPoint x: 169, endPoint y: 307, distance: 779.6
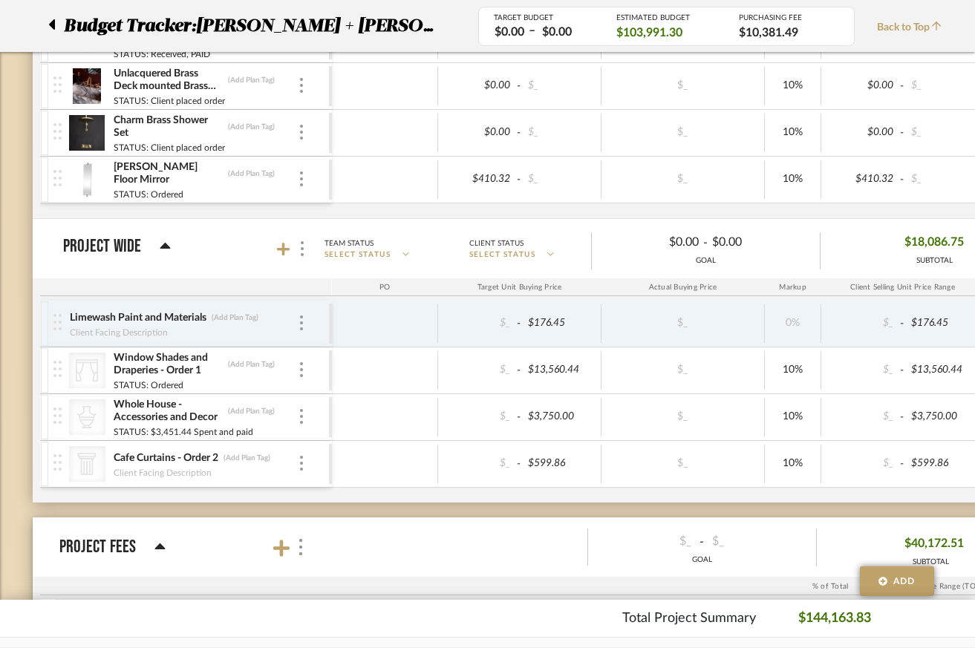
scroll to position [8843, 0]
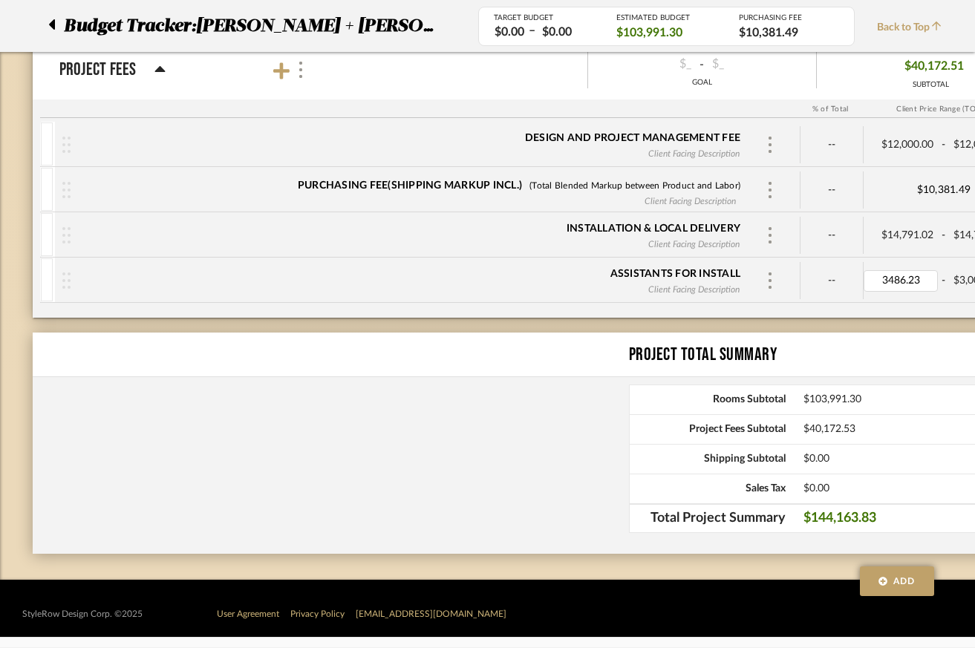
type input "$3,486.23"
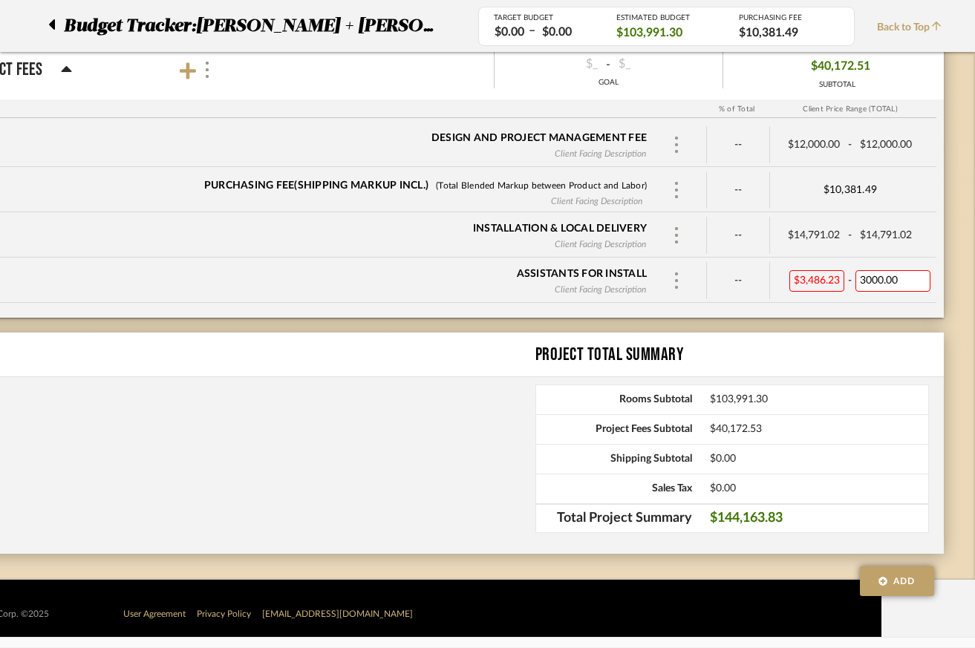
scroll to position [8843, 94]
type input "3486.23"
click at [887, 316] on div "Design and Project Management Fee Client Facing Description -- $12,000.00 - $12…" at bounding box center [440, 220] width 1005 height 196
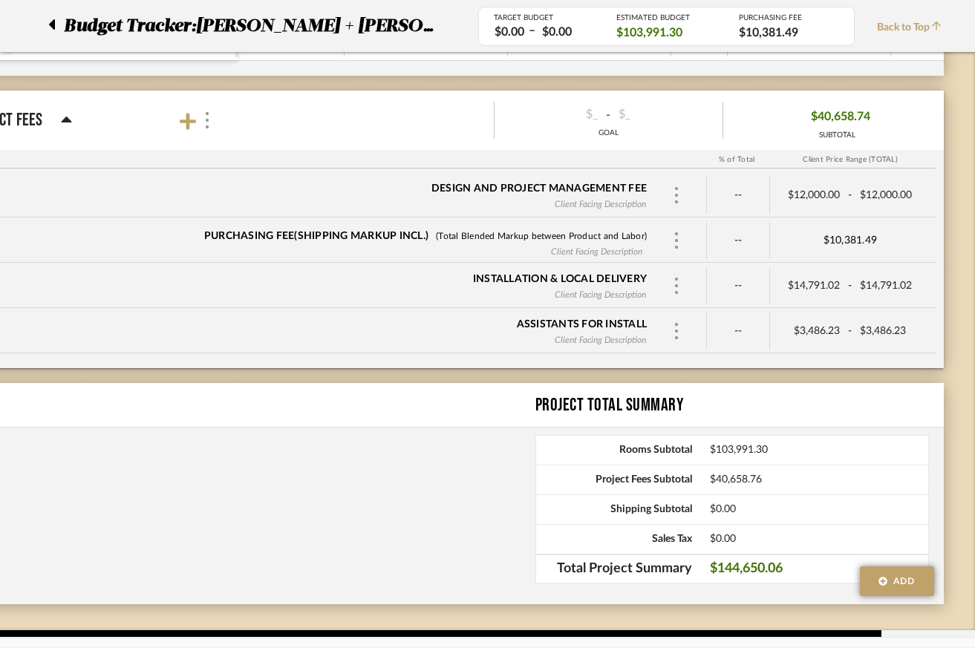
scroll to position [8788, 94]
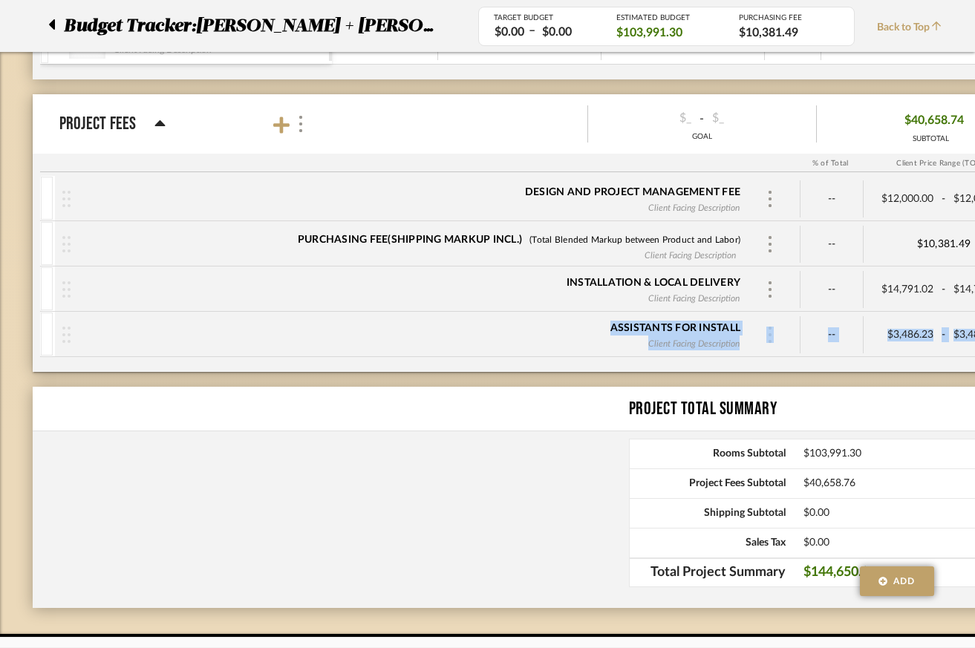
drag, startPoint x: 203, startPoint y: 379, endPoint x: 138, endPoint y: 237, distance: 156.5
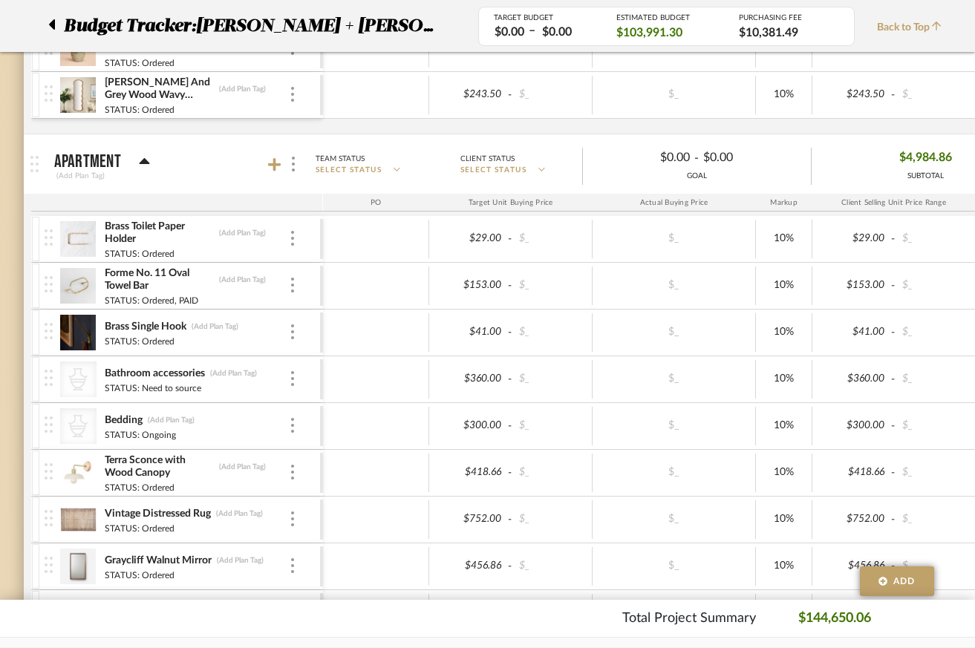
scroll to position [7744, 62]
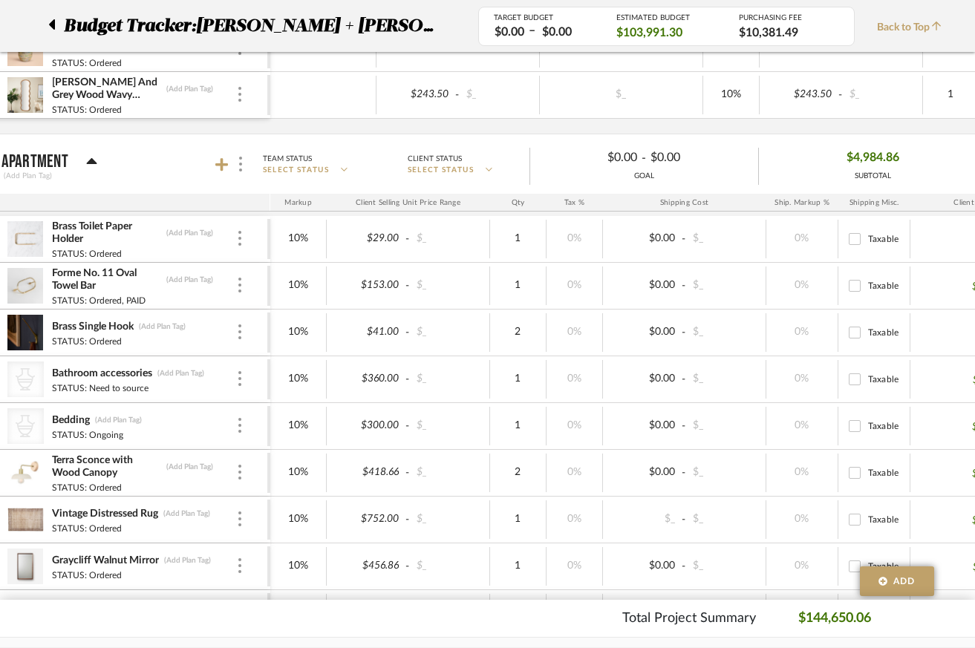
drag, startPoint x: 610, startPoint y: 208, endPoint x: 987, endPoint y: 232, distance: 377.3
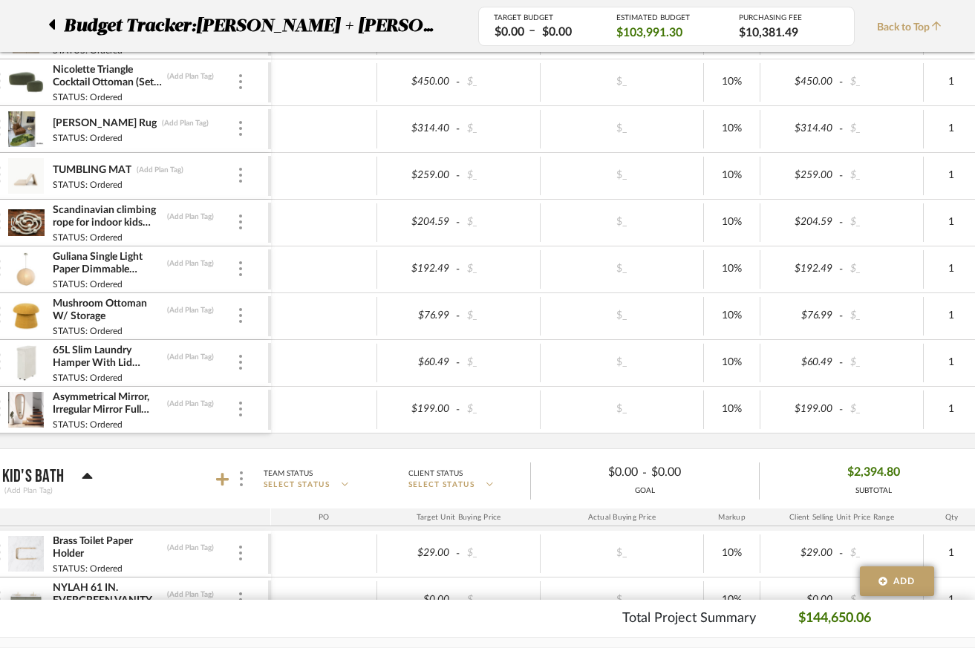
scroll to position [5889, 61]
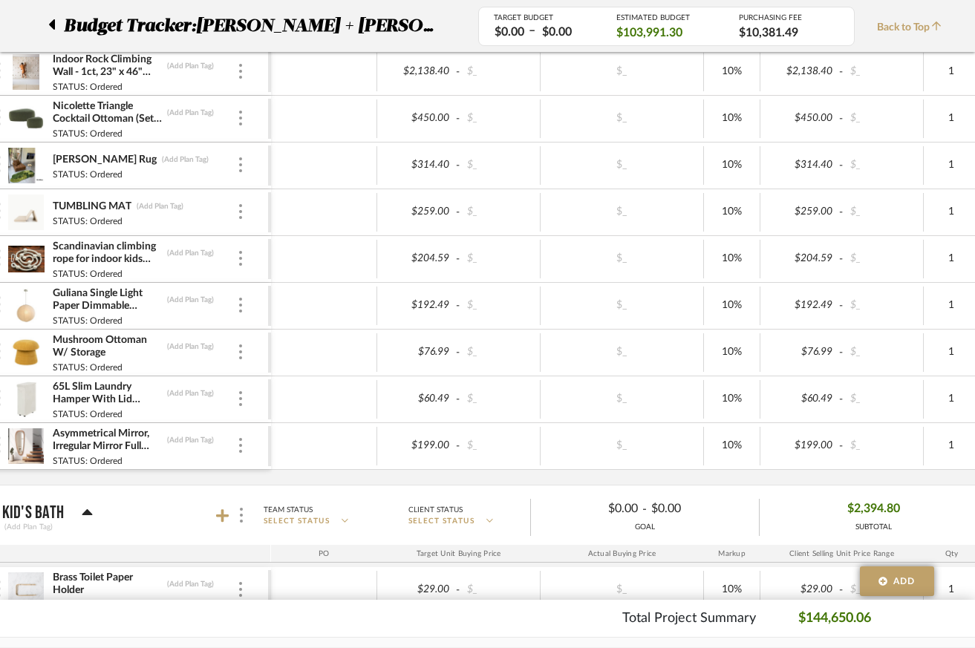
click at [496, 482] on div "Grayson Natural Brown Oak Wood Kids Storage Loft Bed with Built-In Ladder (Add …" at bounding box center [747, 219] width 1536 height 529
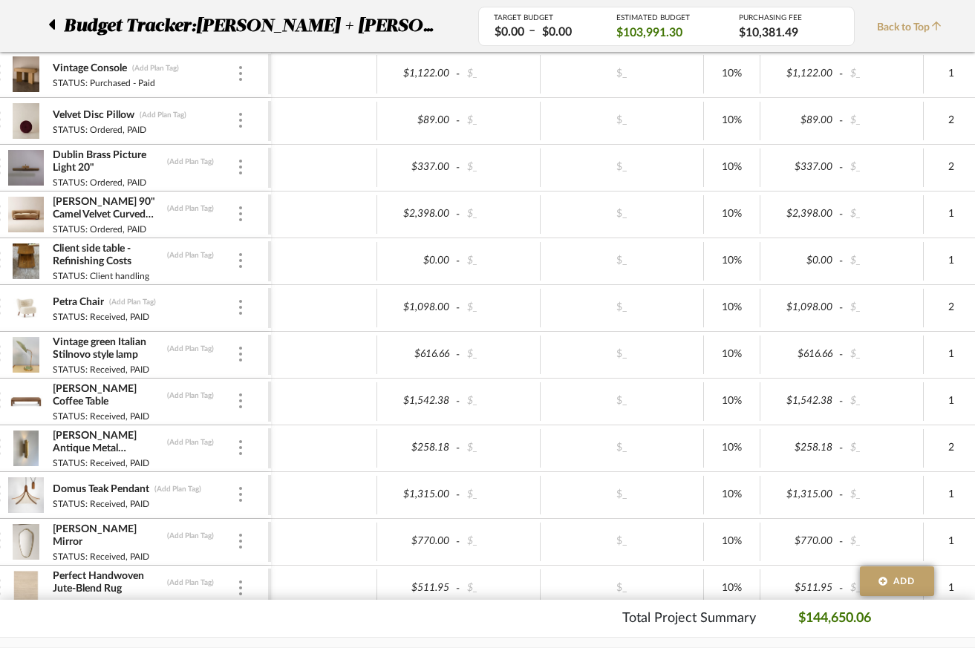
scroll to position [0, 61]
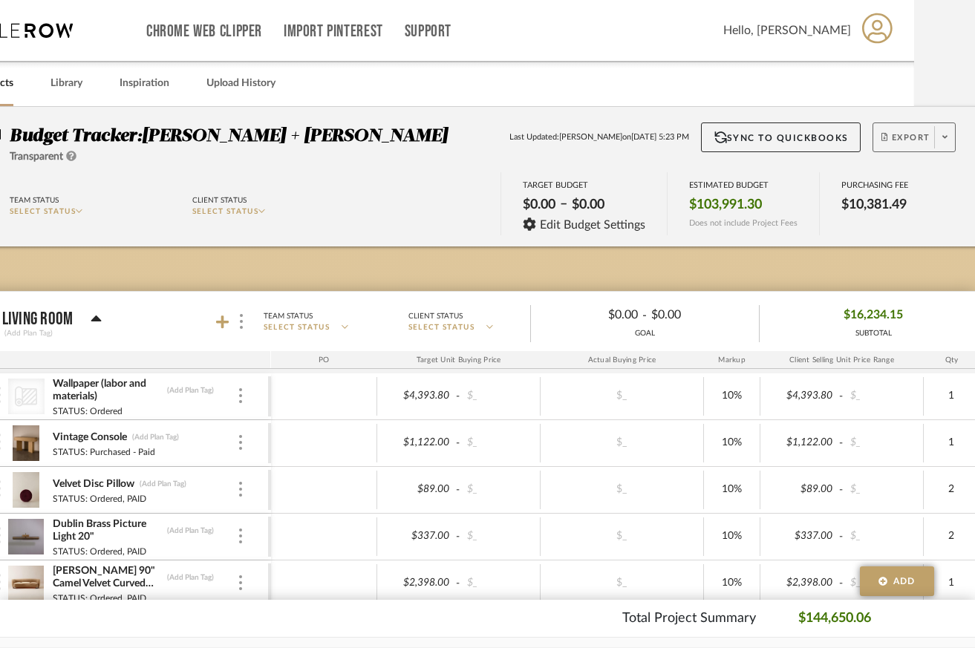
click at [947, 140] on span at bounding box center [944, 137] width 21 height 22
click at [945, 136] on icon at bounding box center [944, 136] width 5 height 8
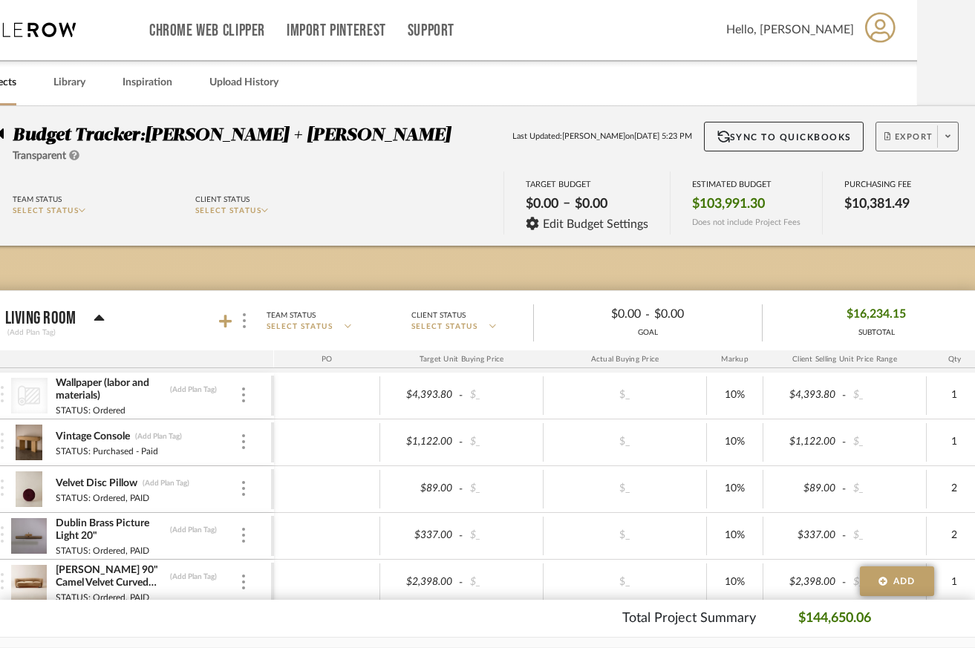
click at [945, 136] on icon at bounding box center [947, 136] width 5 height 3
click at [945, 136] on span at bounding box center [949, 136] width 21 height 22
click at [945, 136] on span at bounding box center [948, 136] width 21 height 22
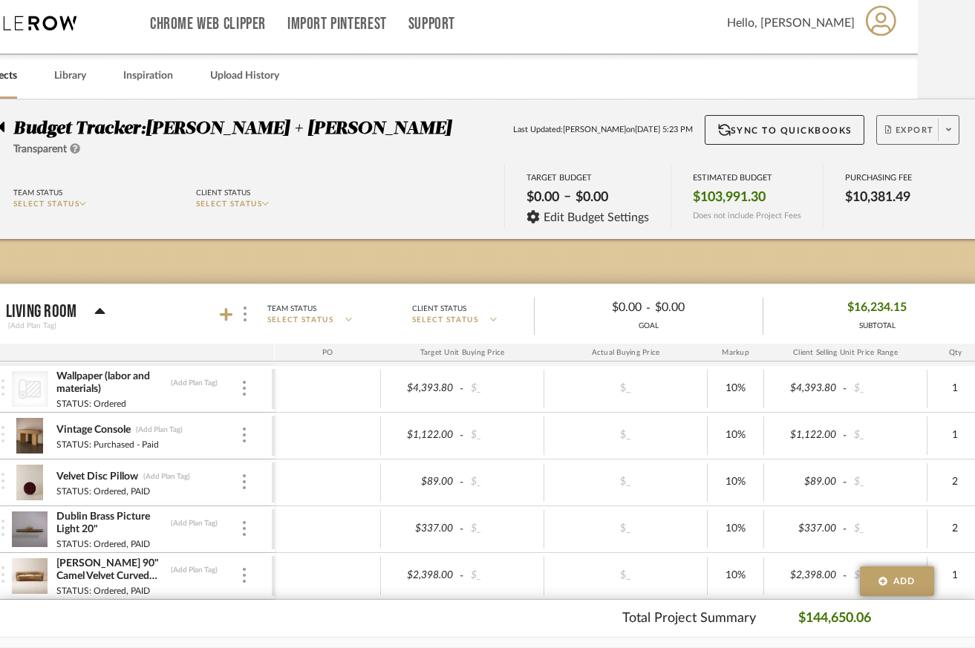
click at [945, 136] on span at bounding box center [948, 130] width 21 height 22
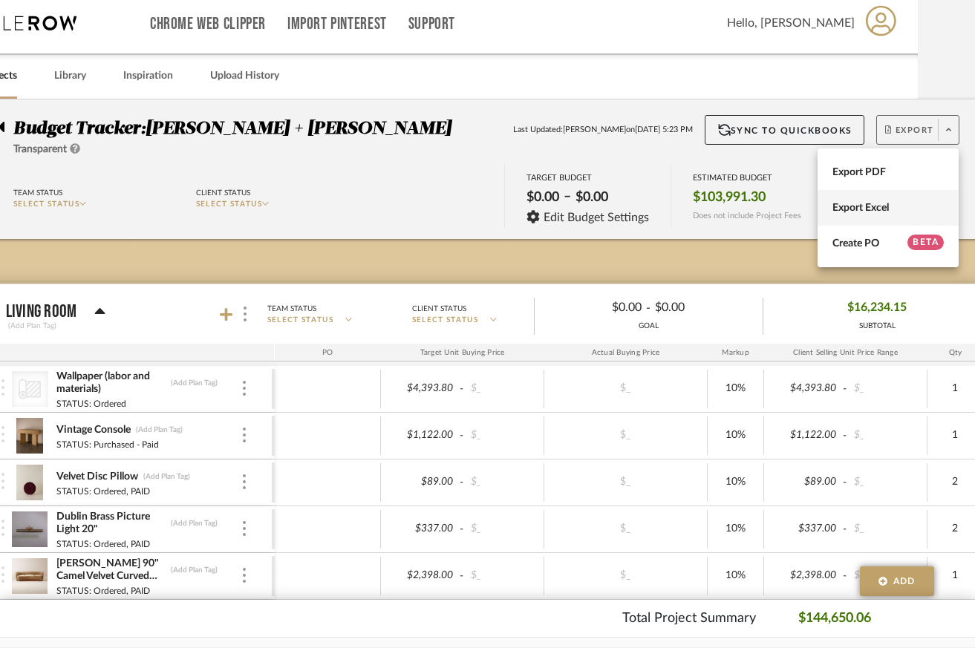
click at [885, 206] on span "Export Excel" at bounding box center [887, 208] width 111 height 13
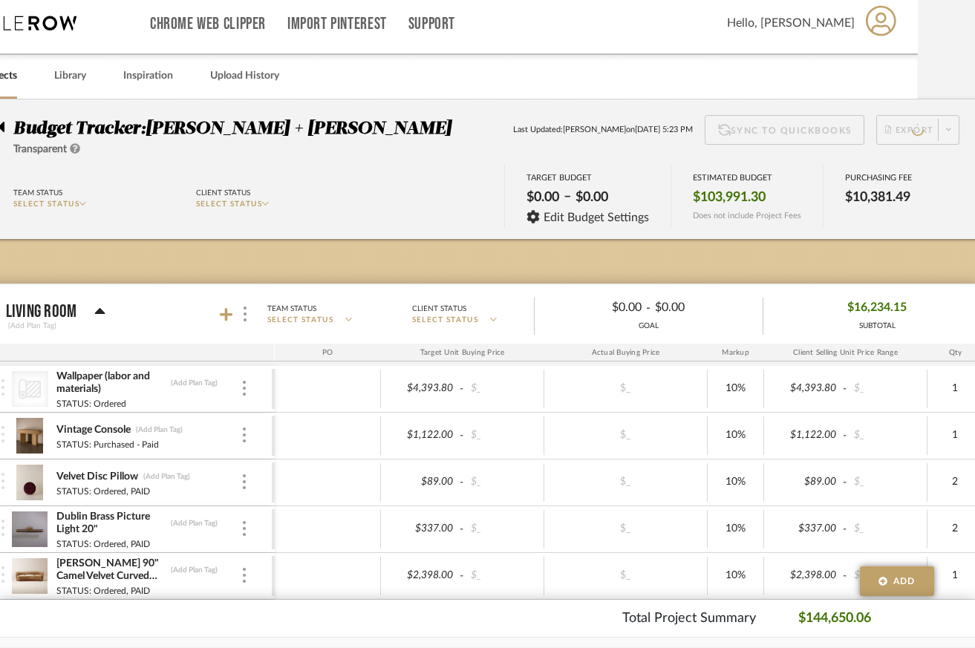
scroll to position [7, 48]
